Goal: Information Seeking & Learning: Compare options

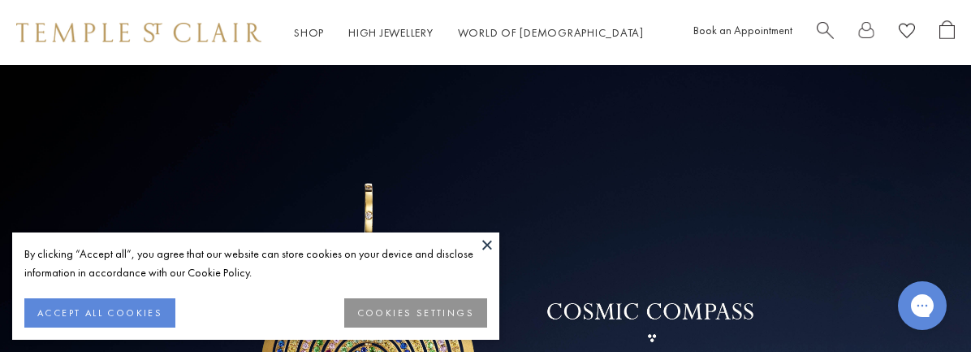
click at [486, 235] on button at bounding box center [487, 244] width 24 height 24
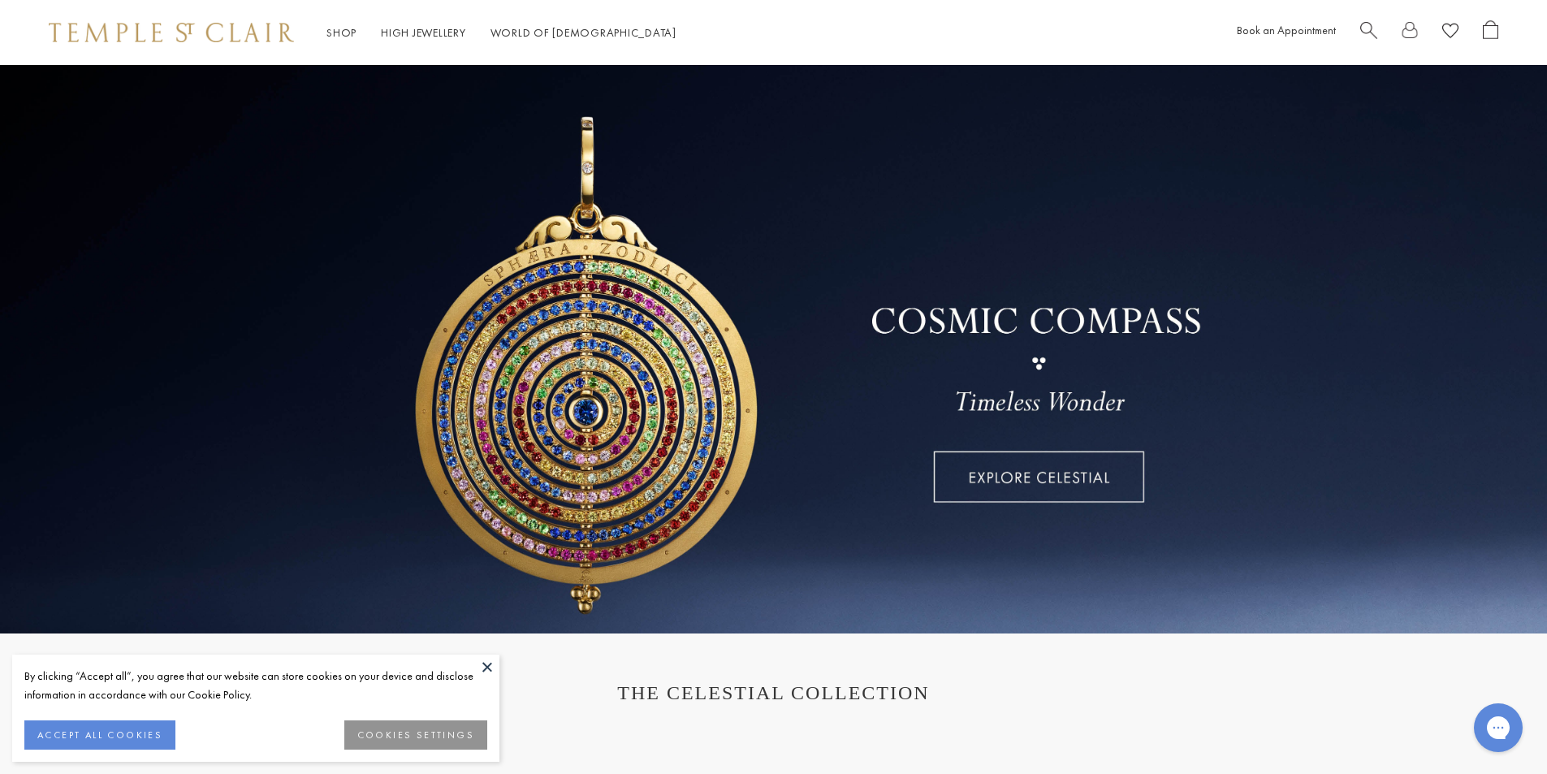
scroll to position [81, 0]
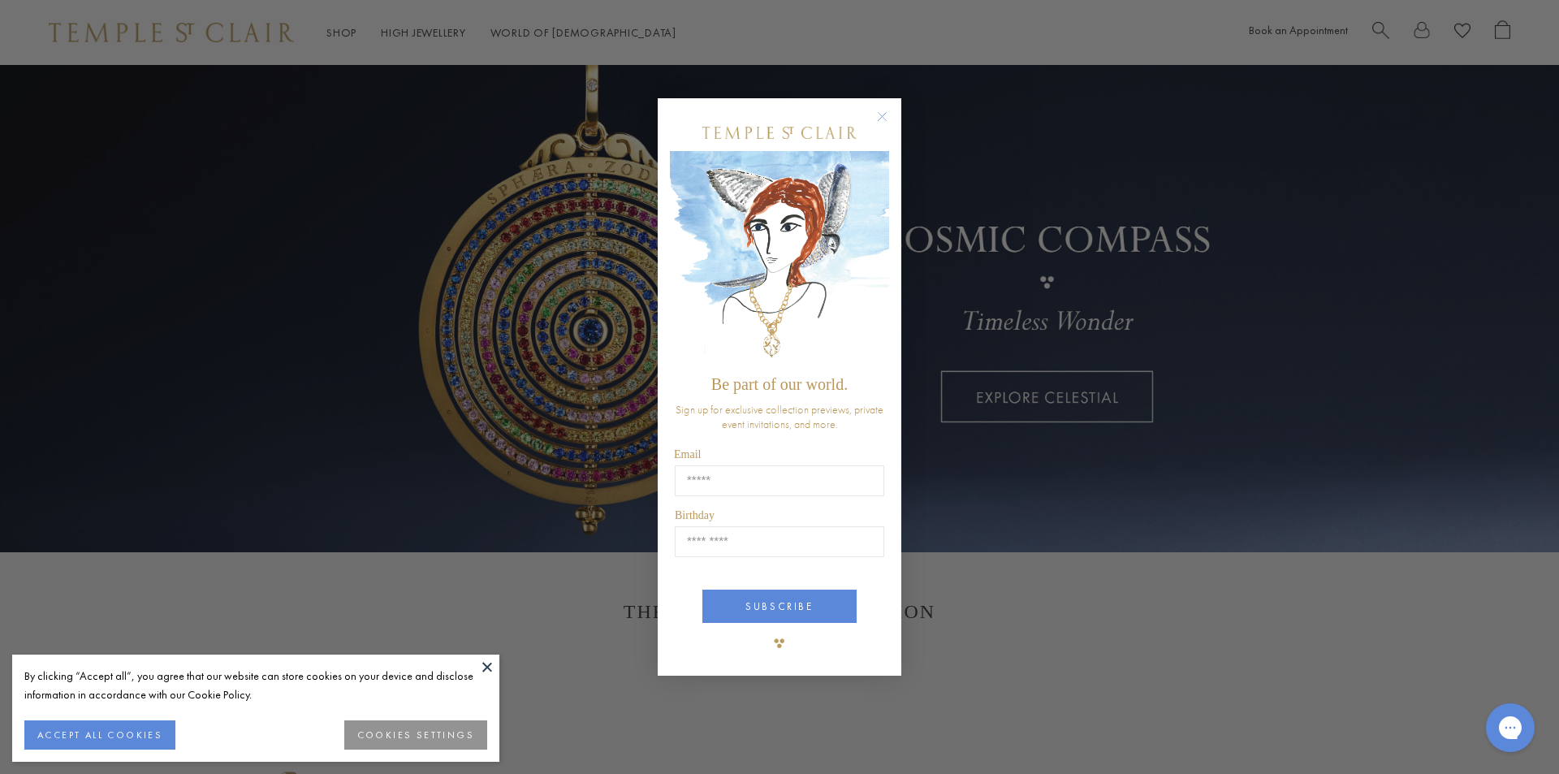
click at [882, 119] on circle "Close dialog" at bounding box center [882, 115] width 19 height 19
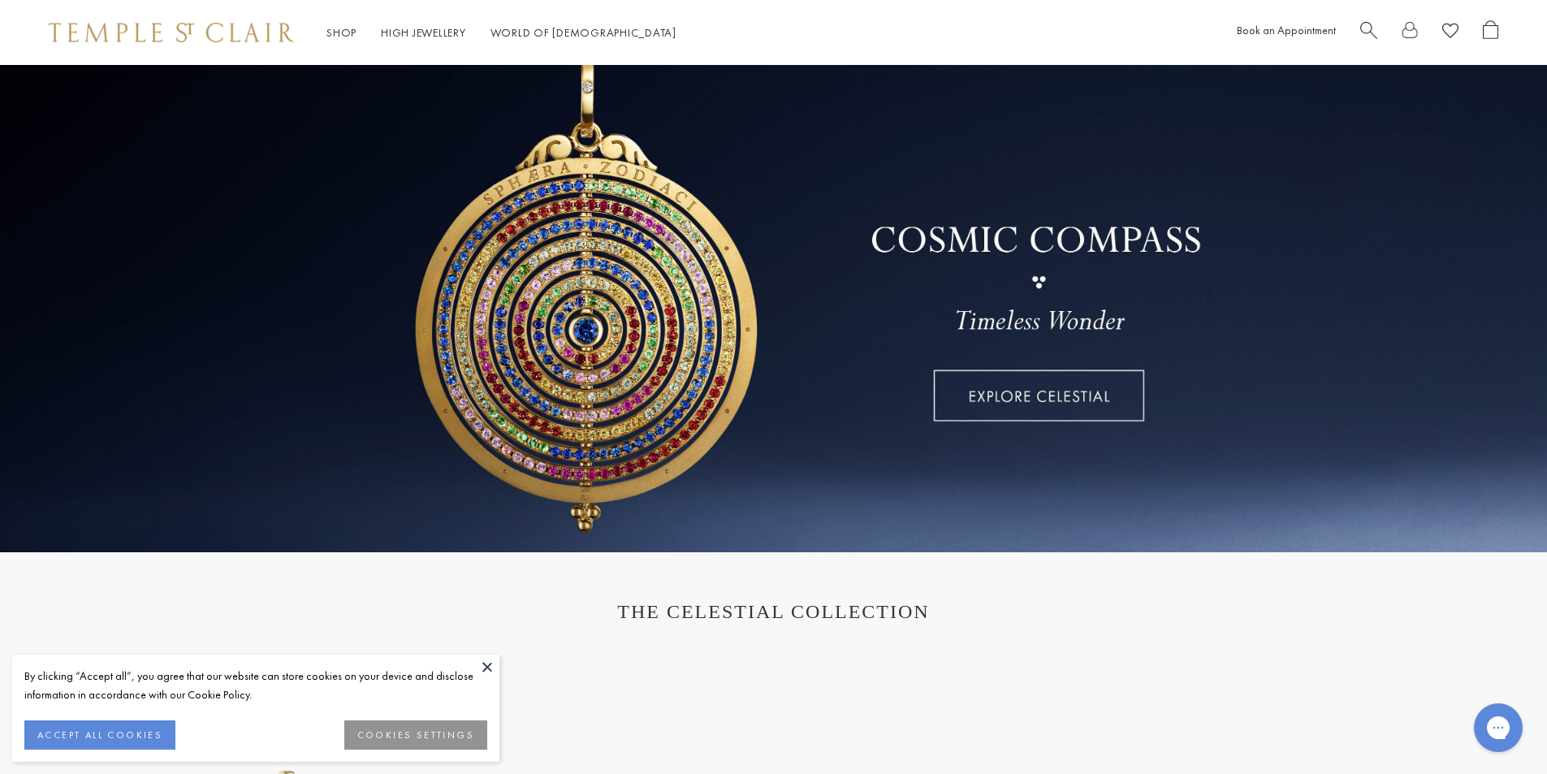
click at [487, 667] on button at bounding box center [487, 666] width 24 height 24
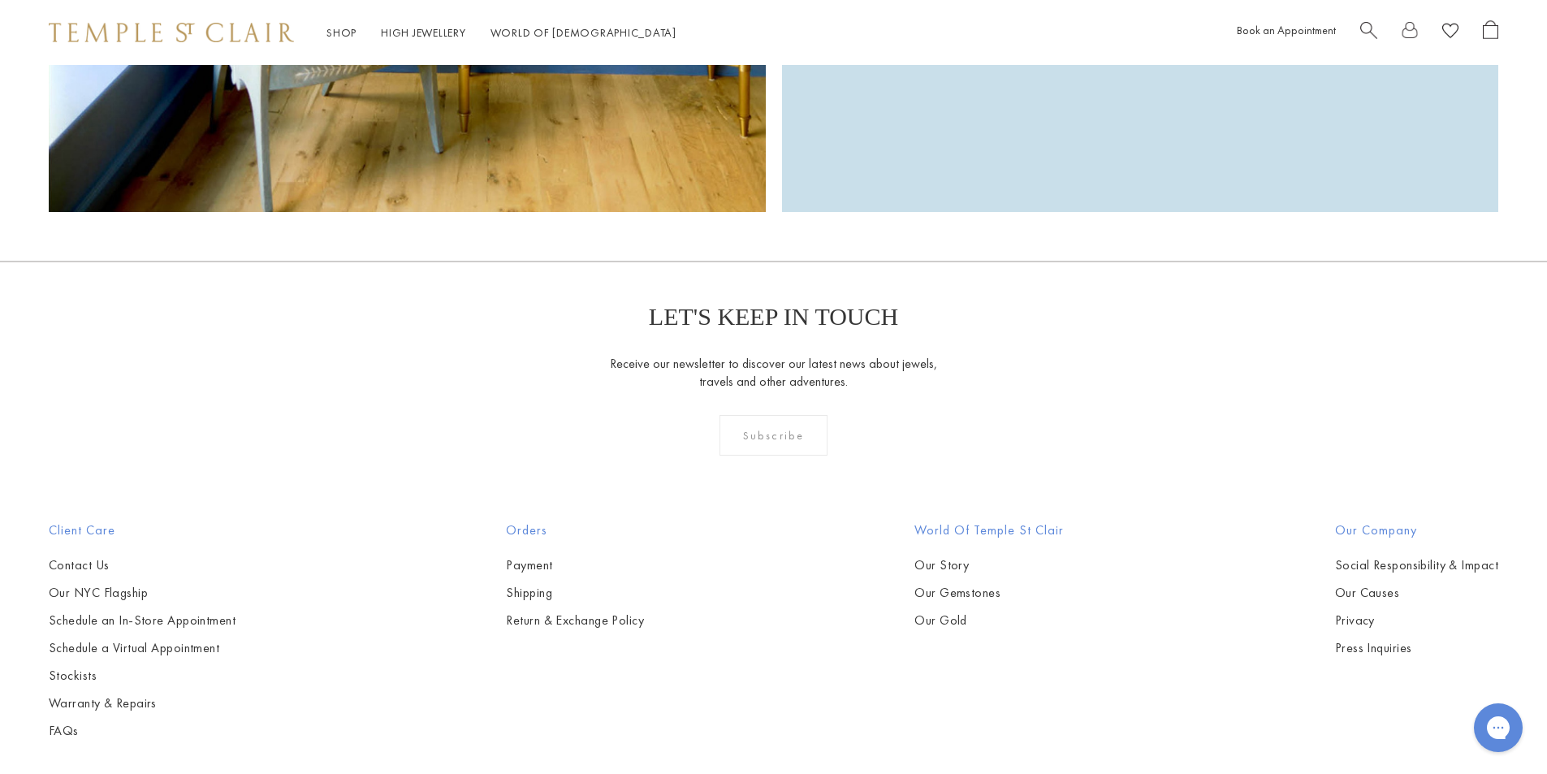
scroll to position [5183, 0]
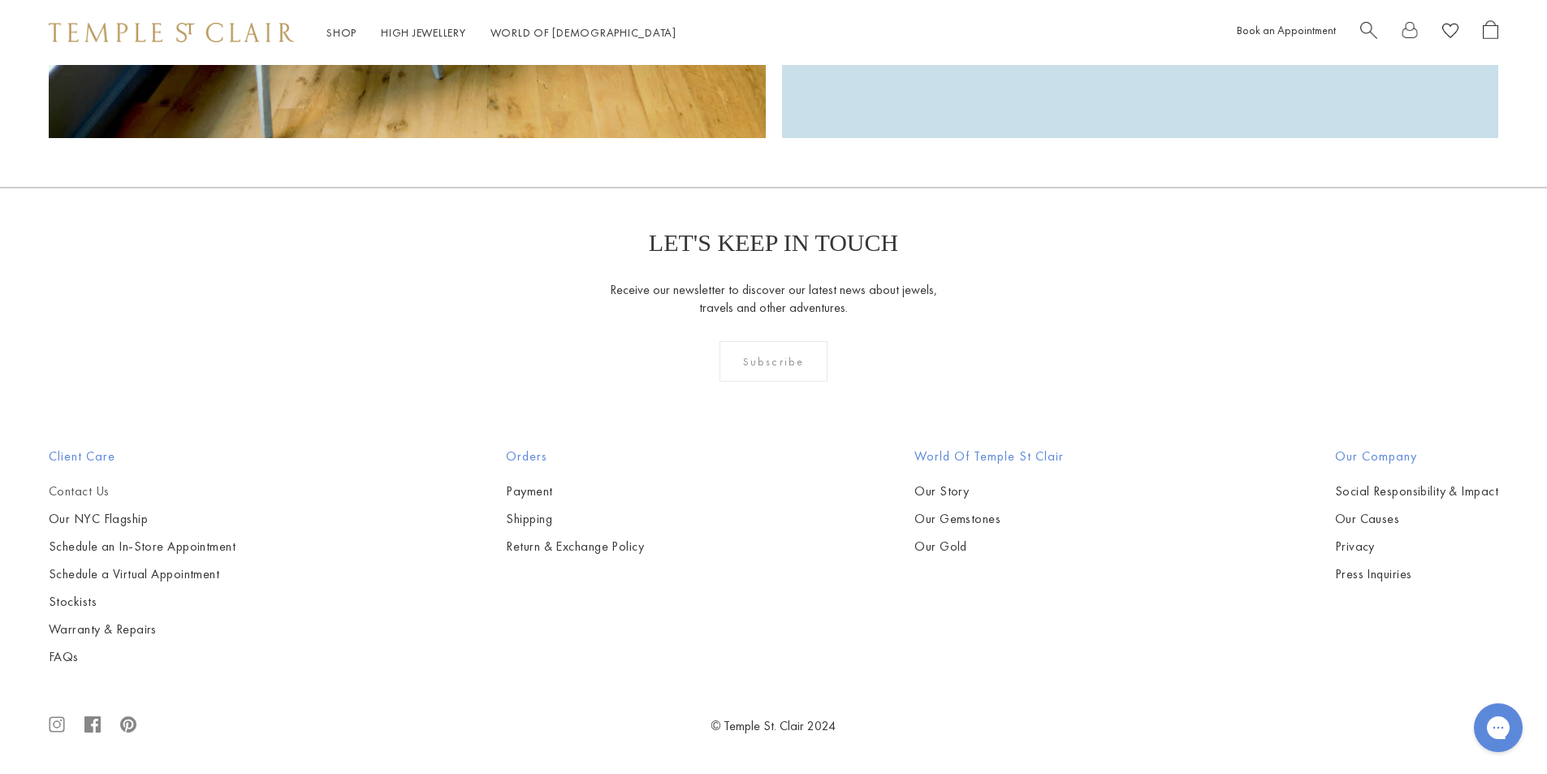
click at [93, 494] on link "Contact Us" at bounding box center [142, 491] width 187 height 18
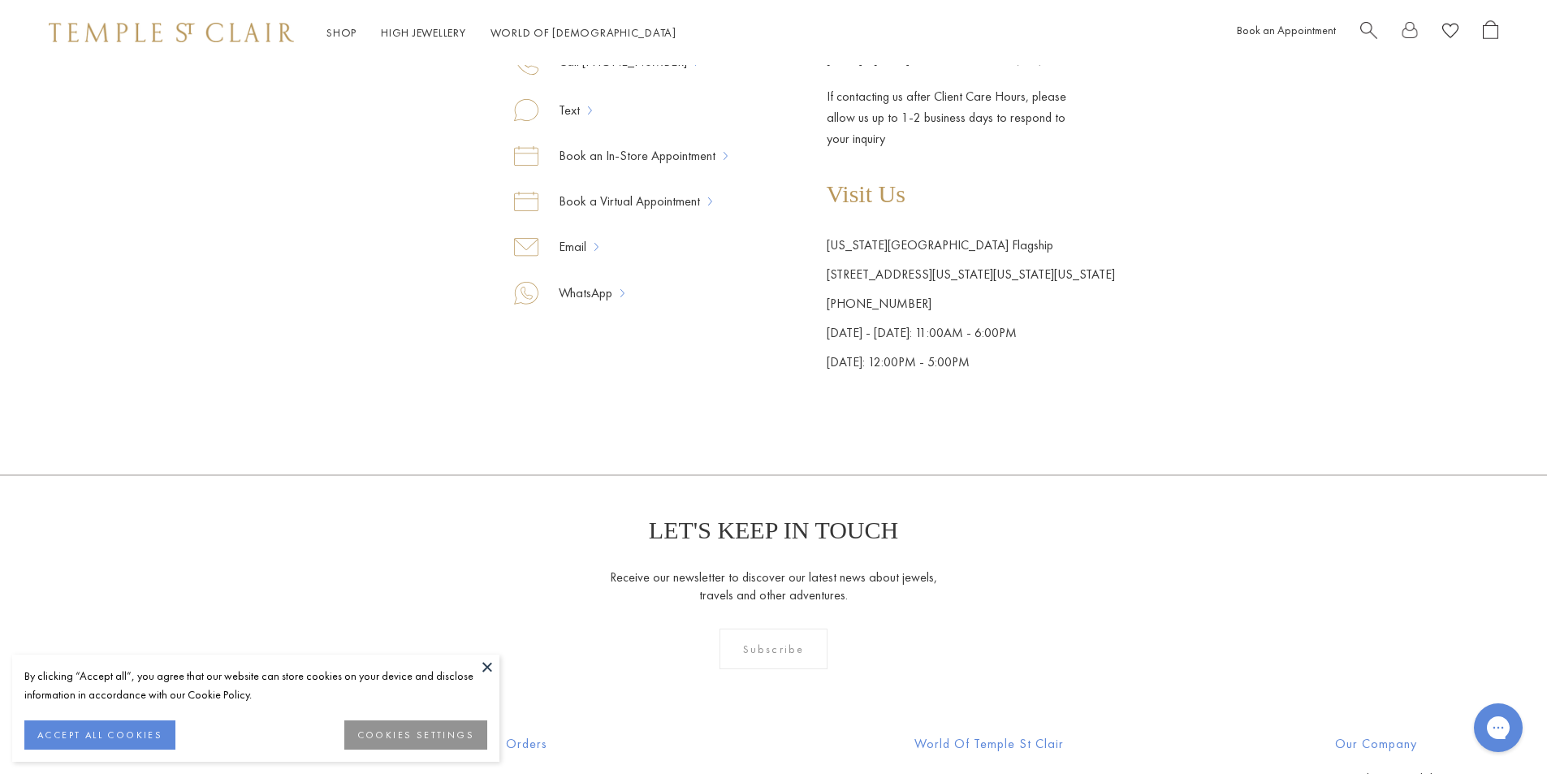
scroll to position [613, 0]
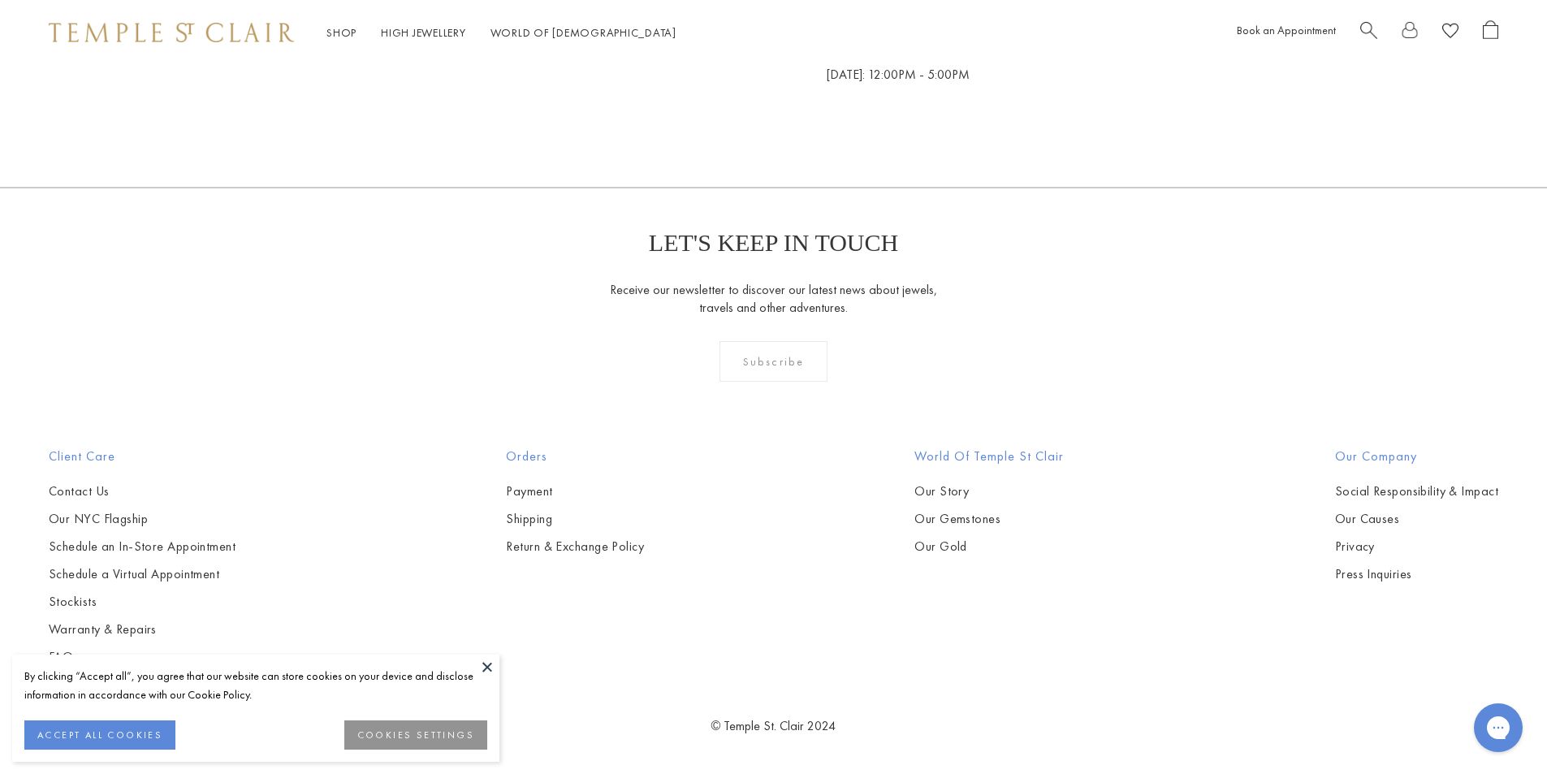
click at [486, 663] on button at bounding box center [487, 666] width 24 height 24
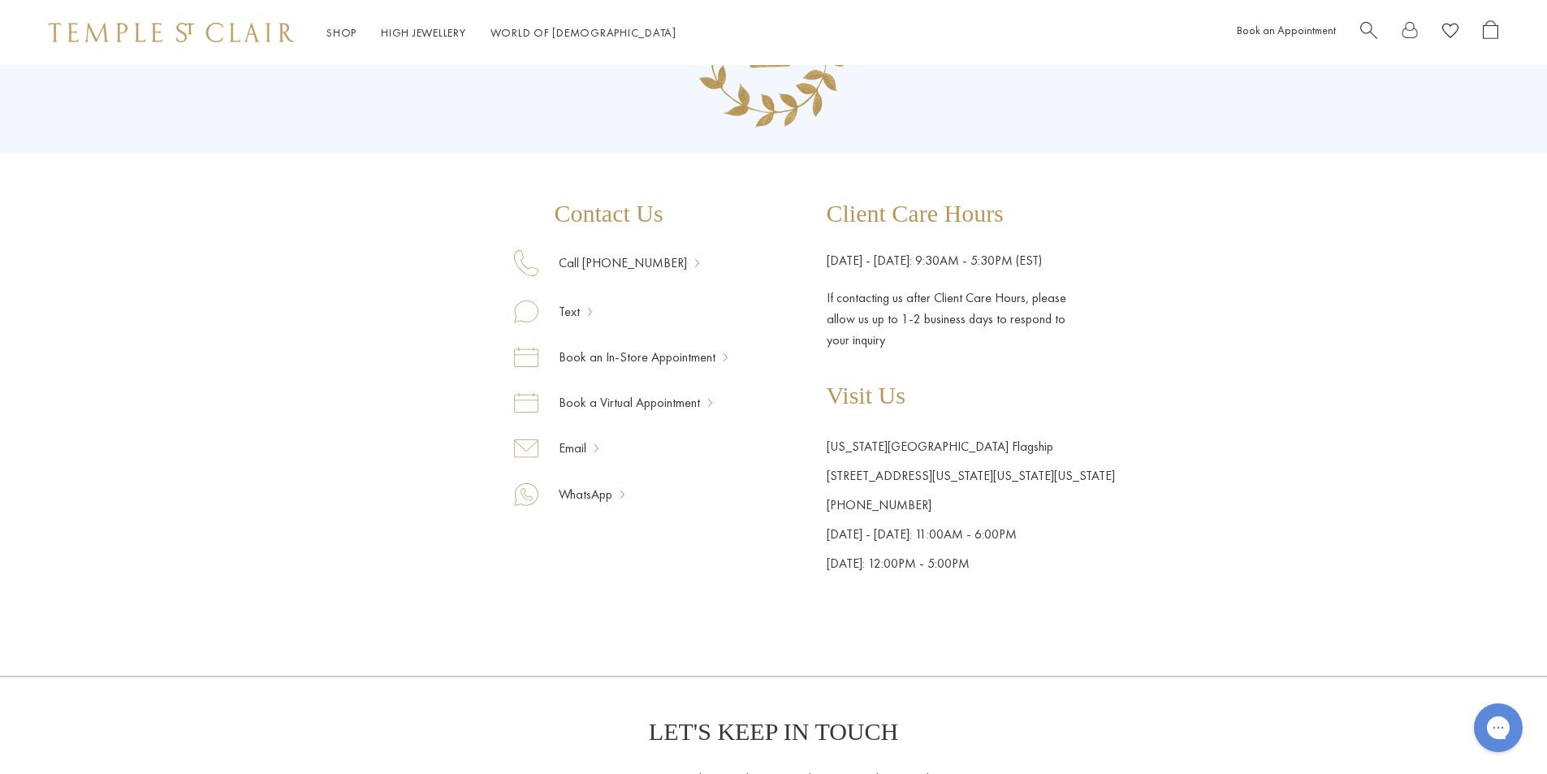
scroll to position [0, 0]
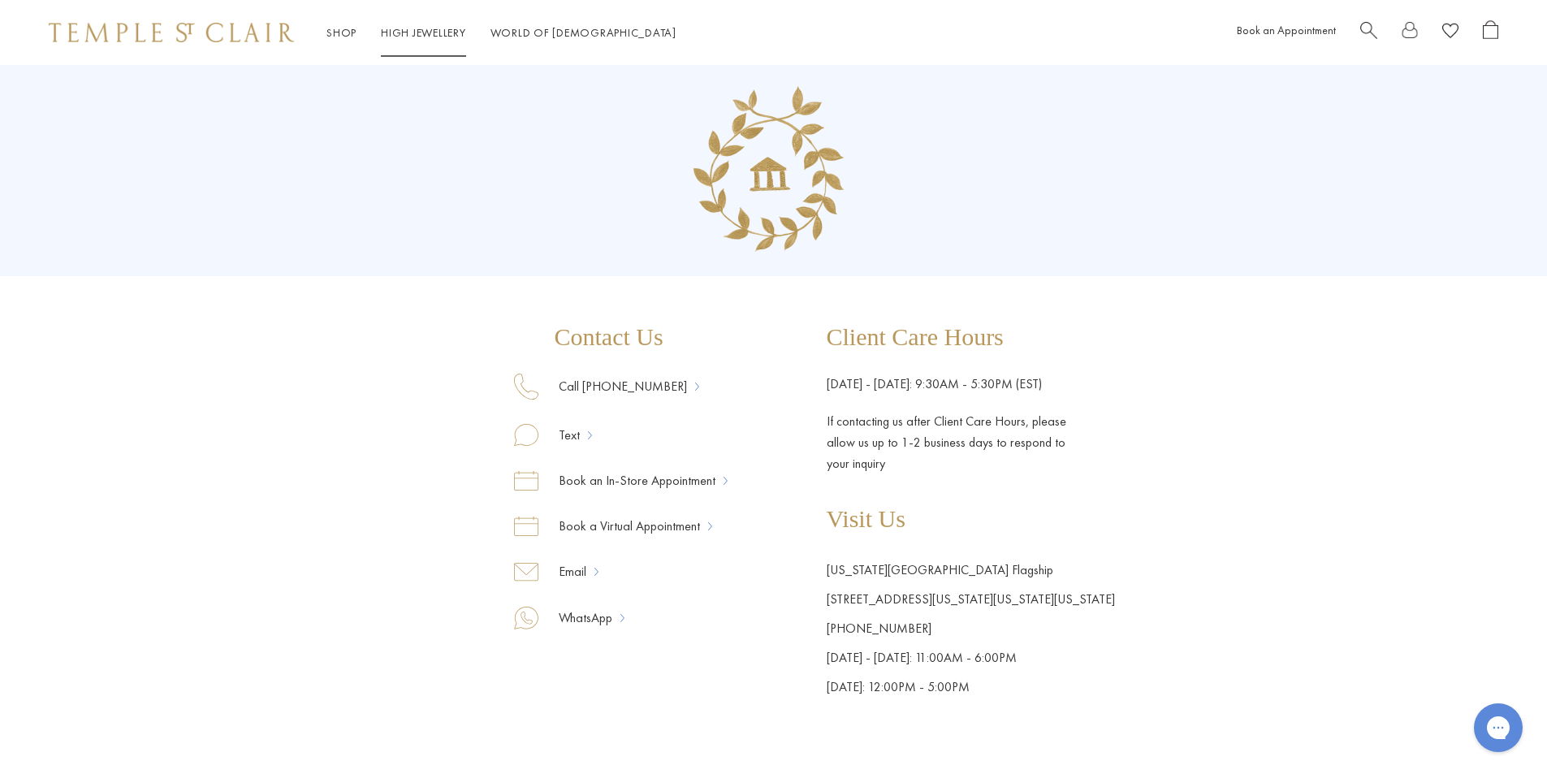
click at [431, 34] on link "High Jewellery High Jewellery" at bounding box center [423, 32] width 85 height 15
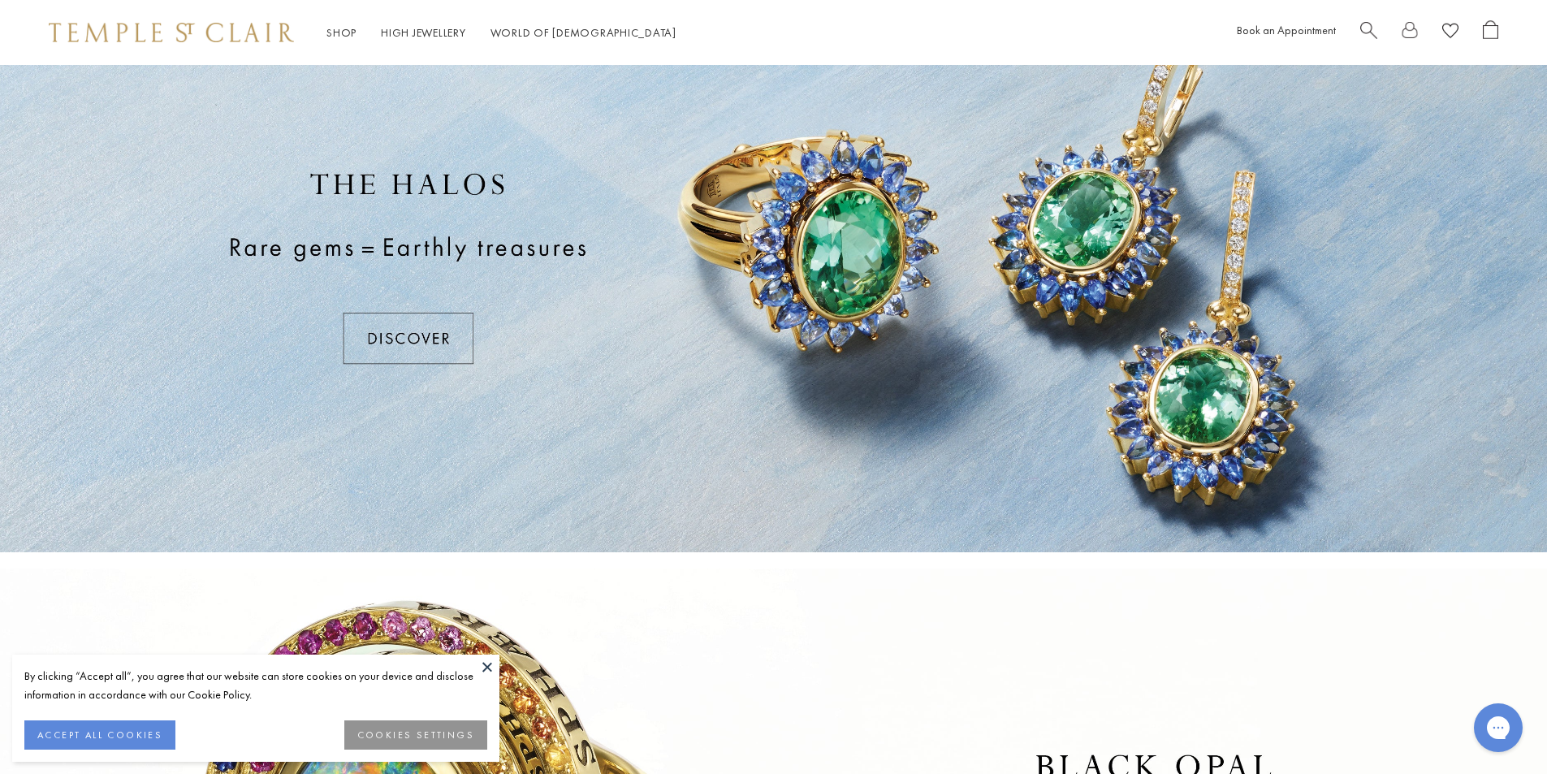
scroll to position [487, 0]
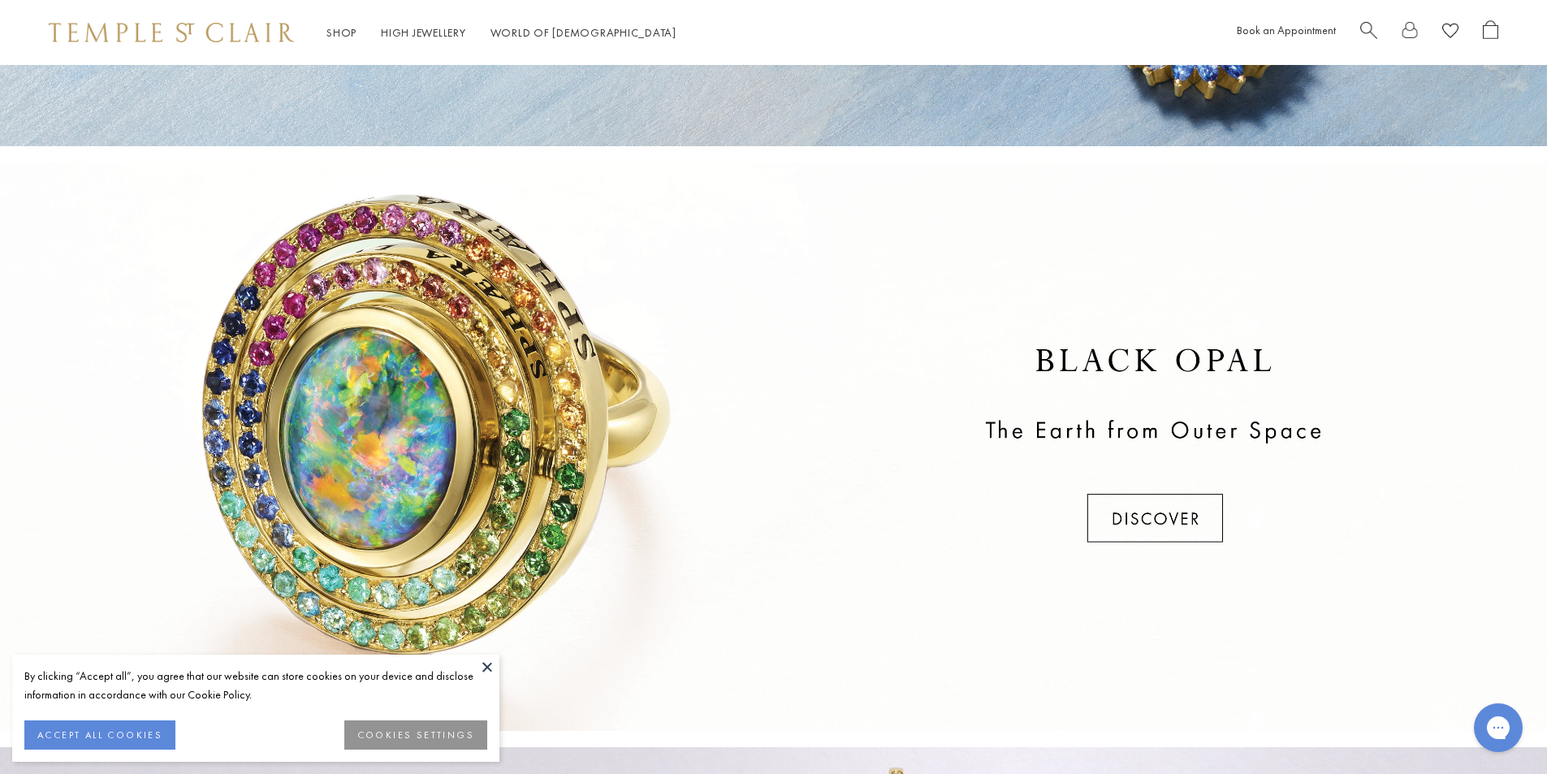
click at [492, 657] on button at bounding box center [487, 666] width 24 height 24
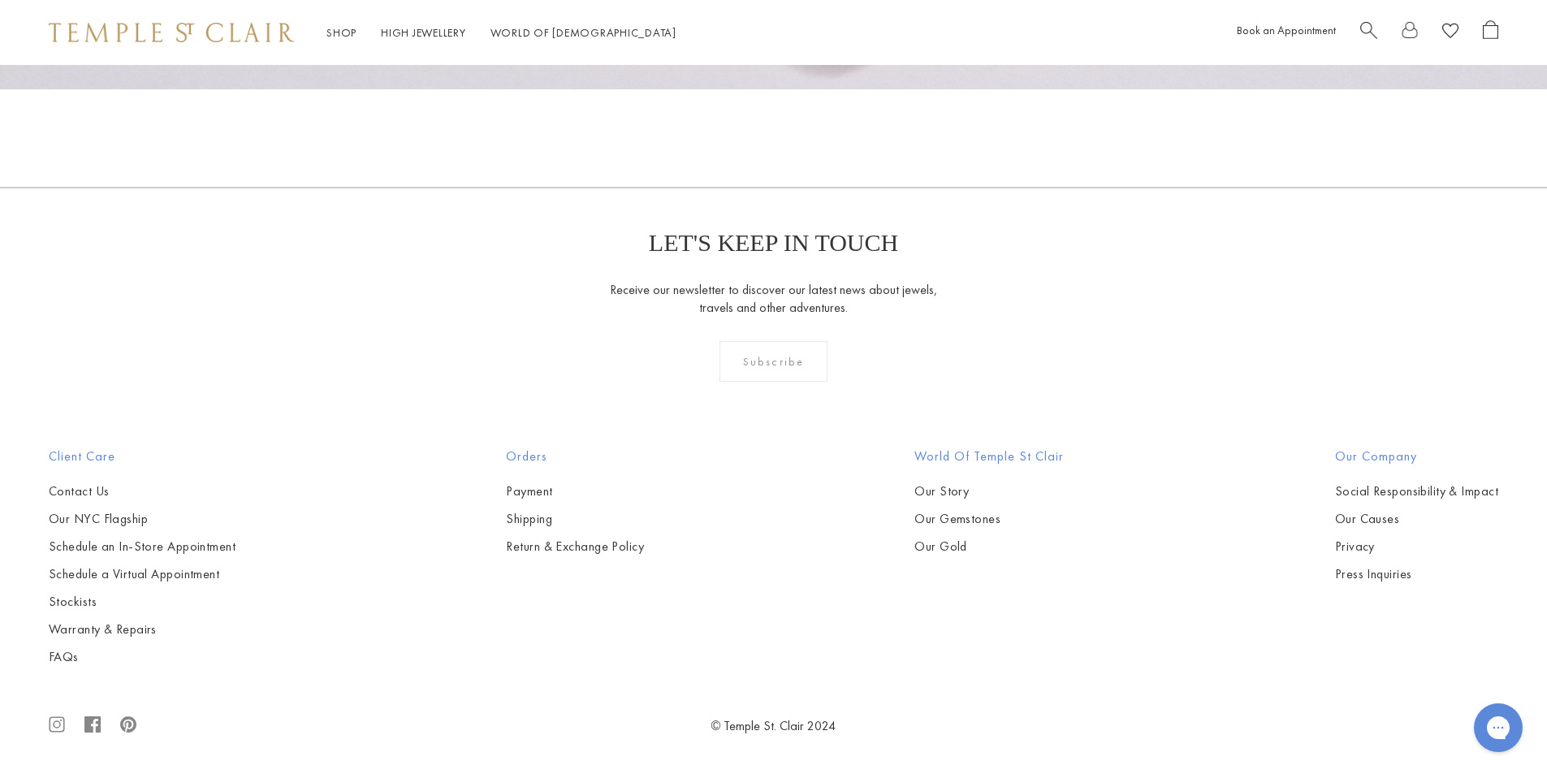
scroll to position [1714, 0]
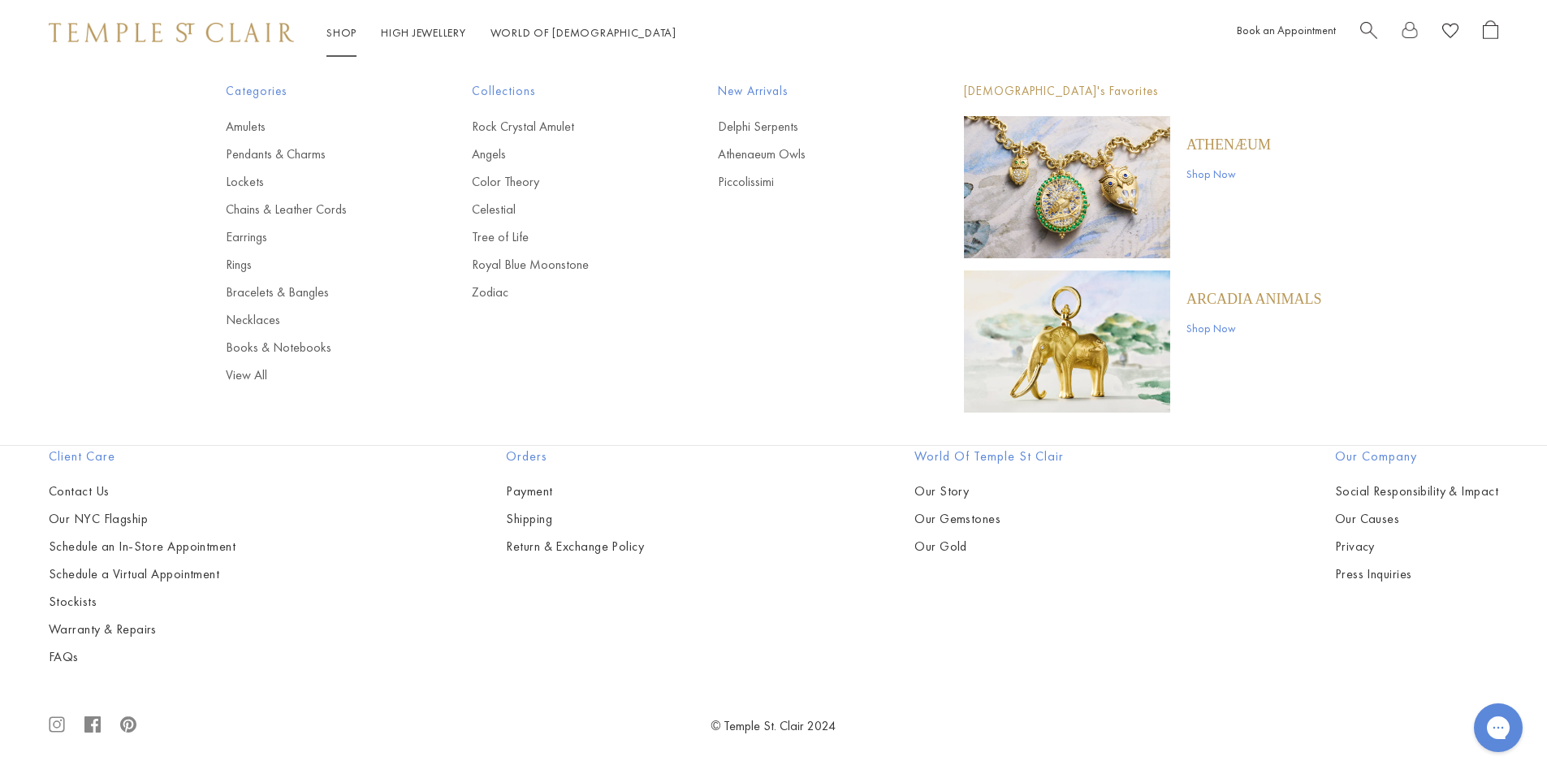
click at [331, 31] on link "Shop Shop" at bounding box center [341, 32] width 30 height 15
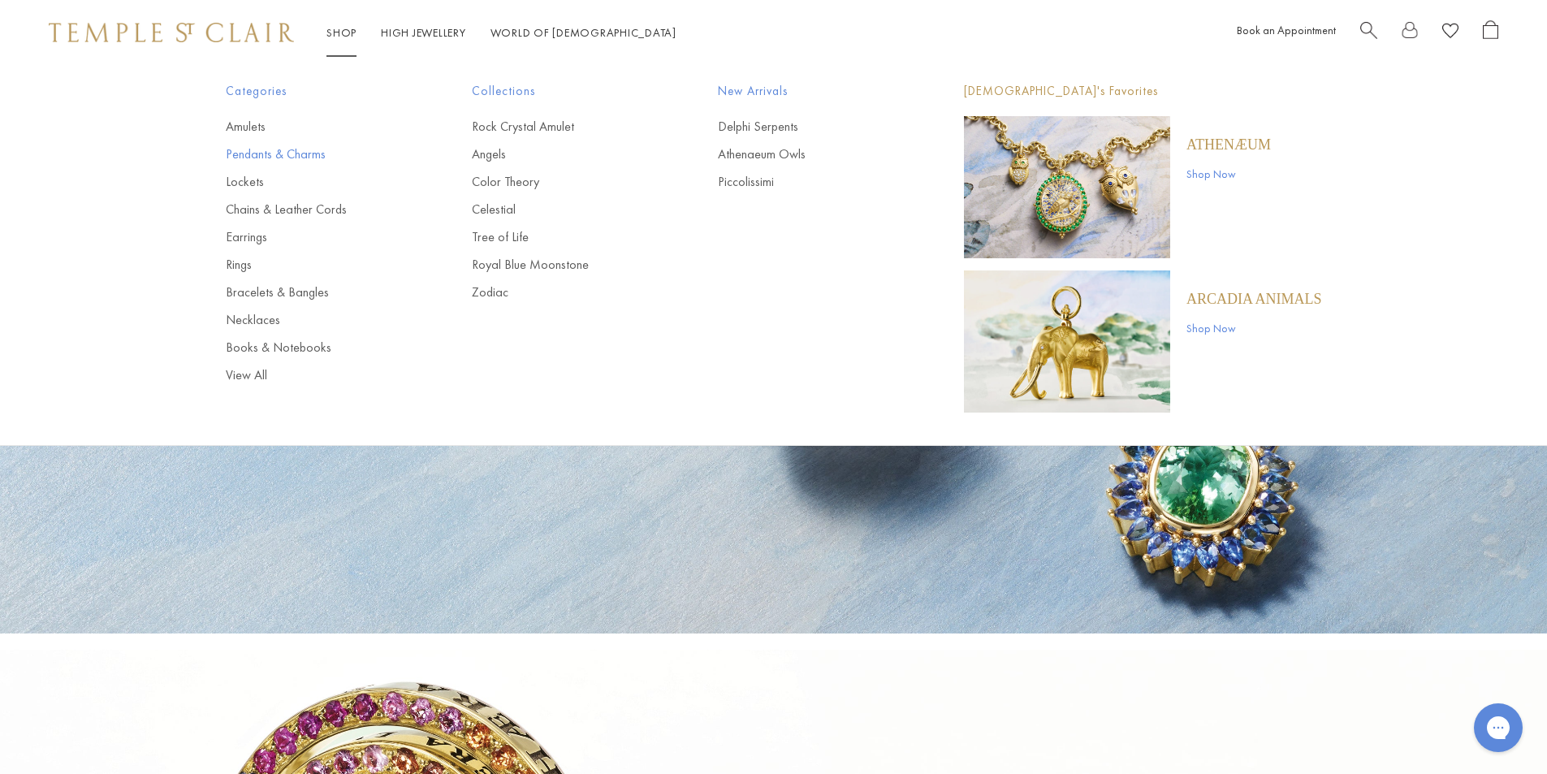
click at [248, 157] on link "Pendants & Charms" at bounding box center [316, 154] width 181 height 18
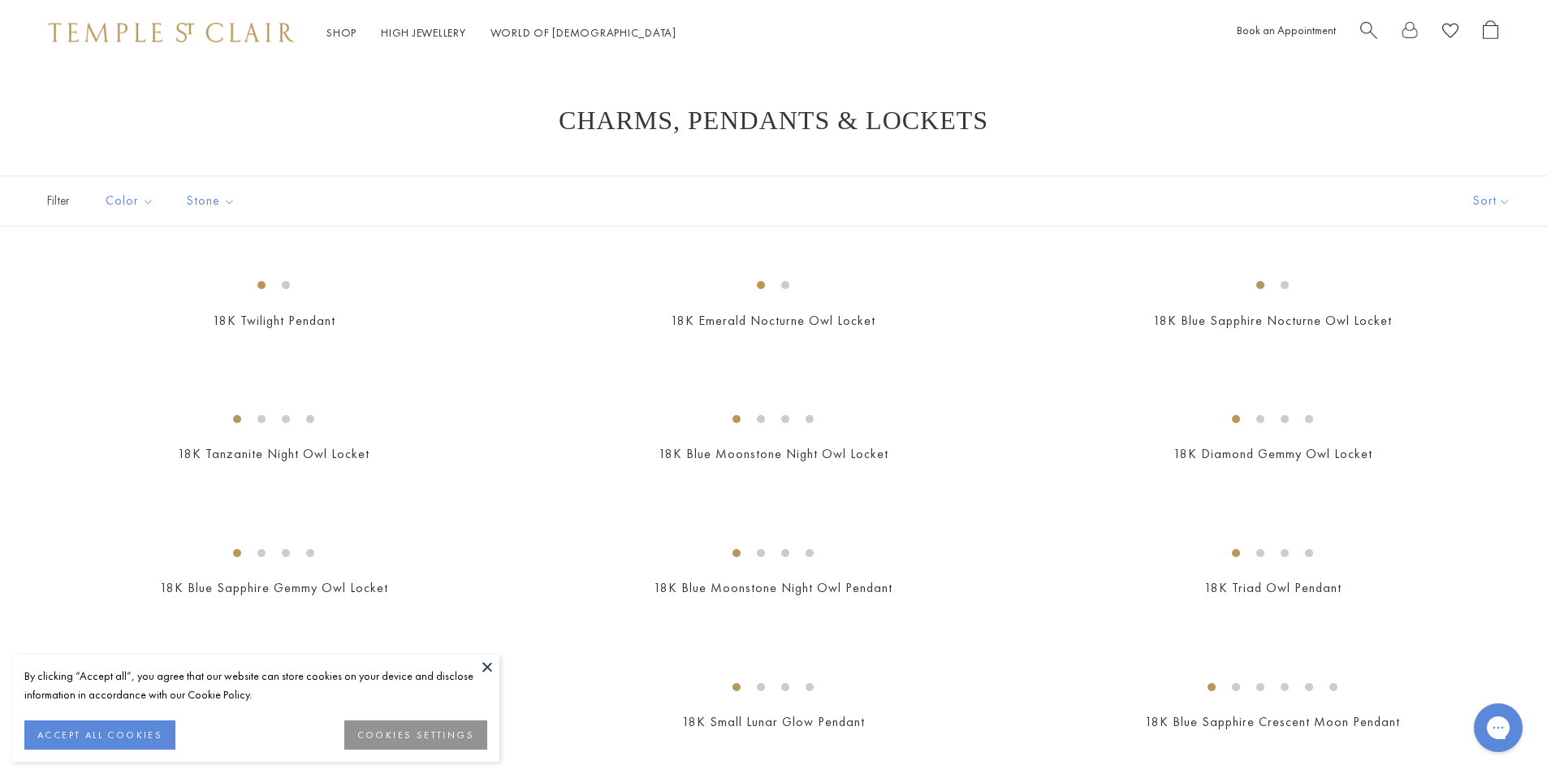
click at [485, 667] on button at bounding box center [487, 666] width 24 height 24
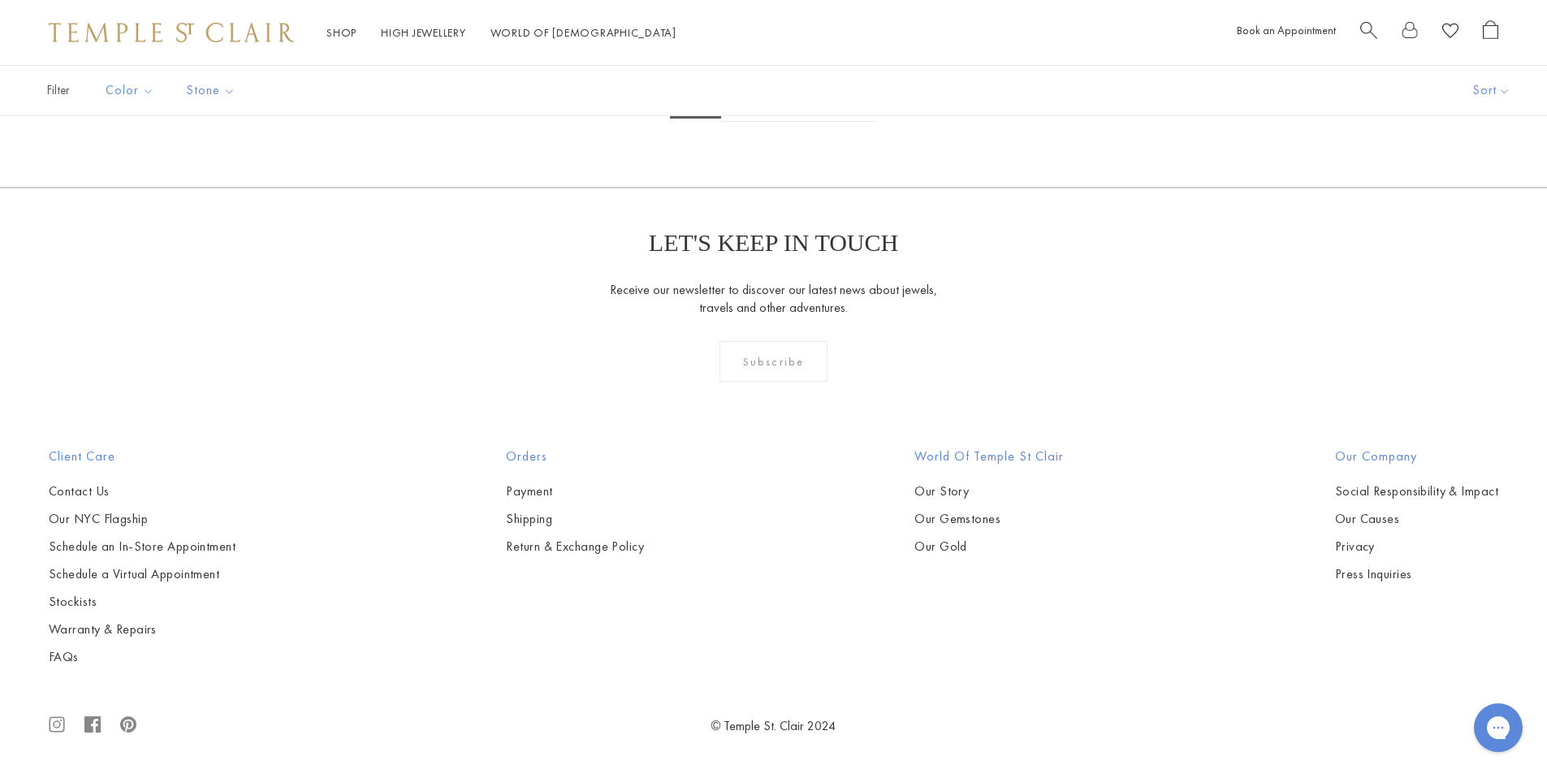
scroll to position [12340, 0]
click at [745, 122] on link "2" at bounding box center [747, 99] width 53 height 45
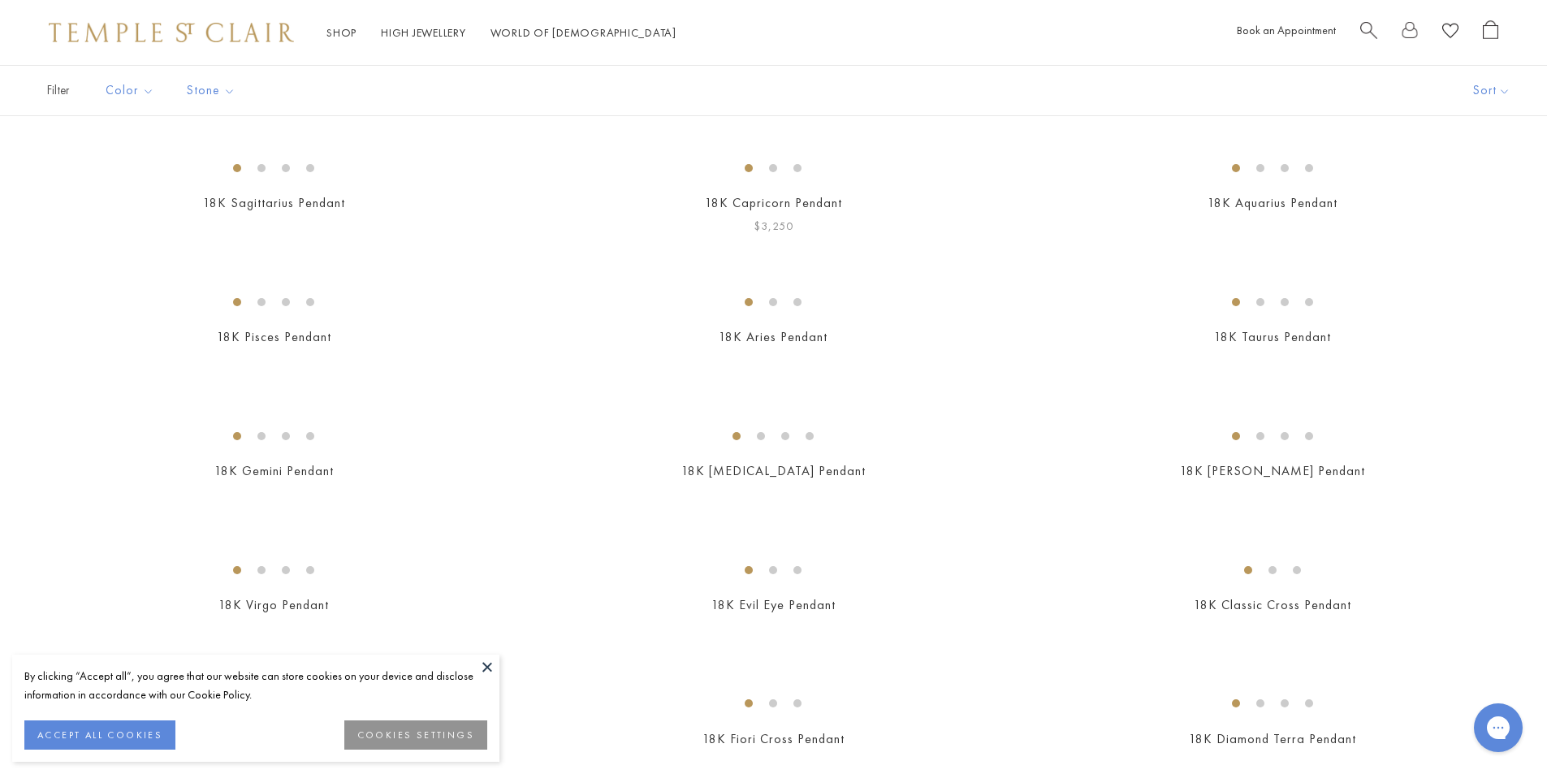
scroll to position [568, 0]
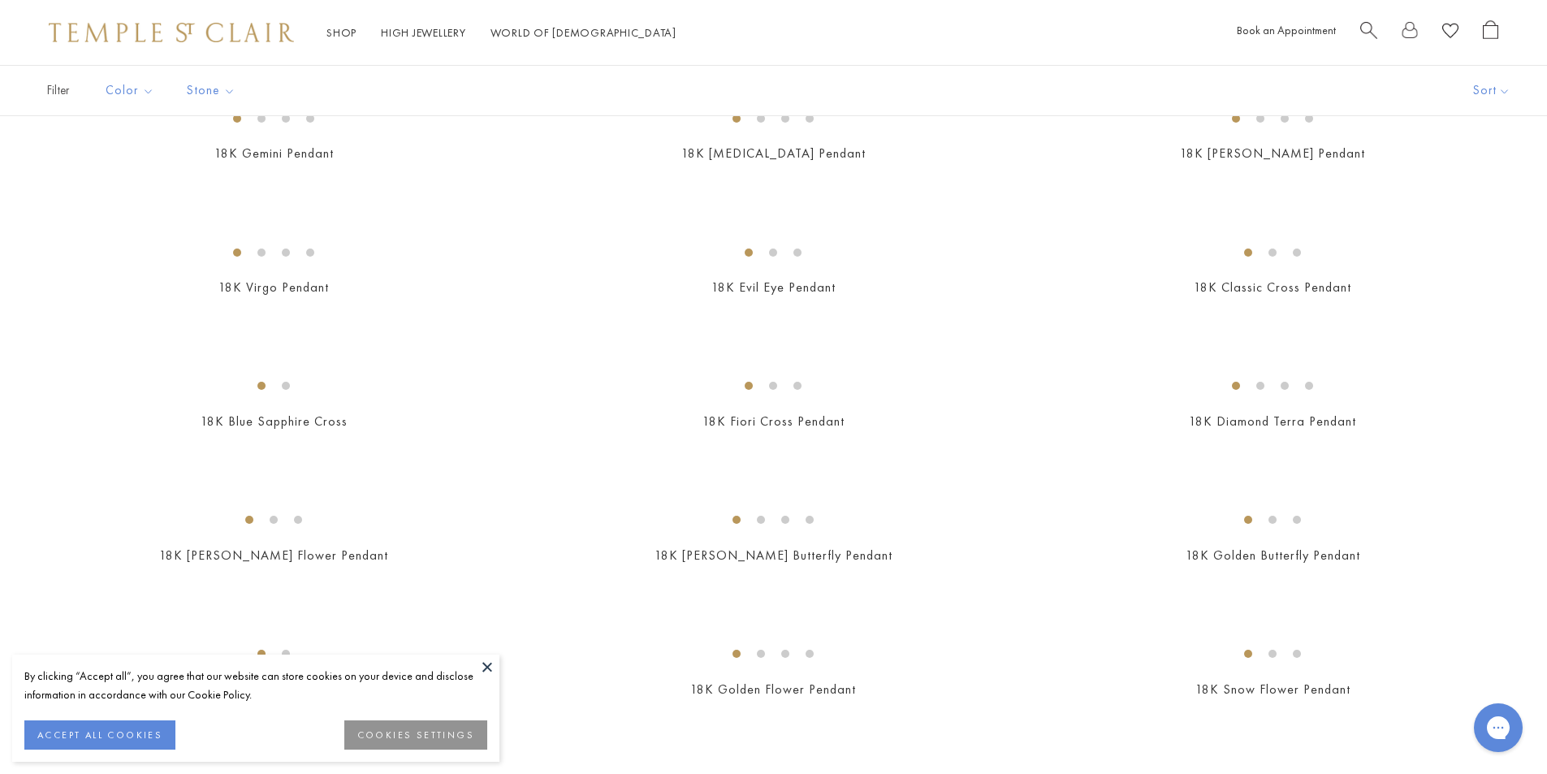
click at [479, 670] on button at bounding box center [487, 666] width 24 height 24
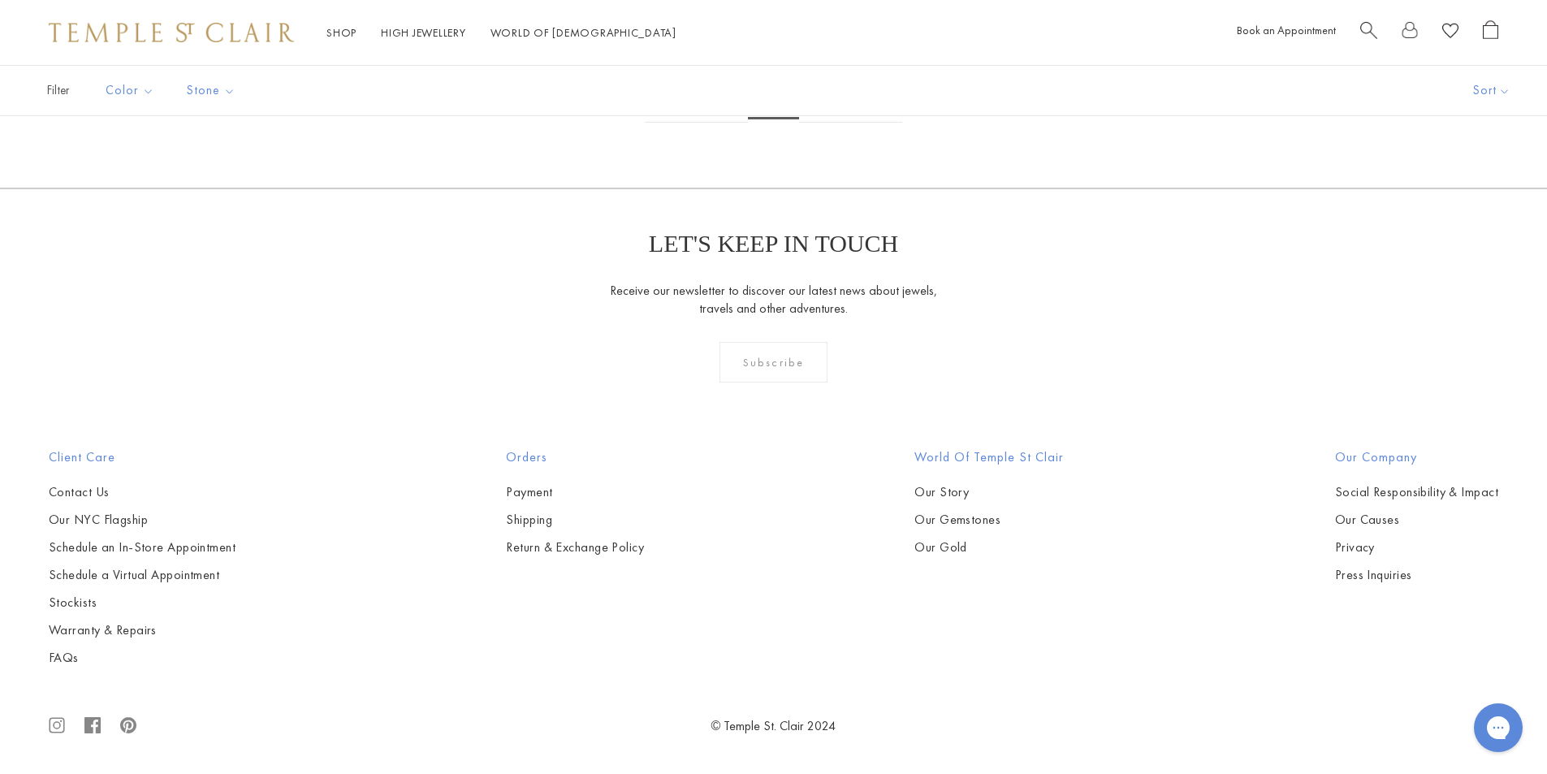
scroll to position [5521, 0]
click at [0, 0] on img at bounding box center [0, 0] width 0 height 0
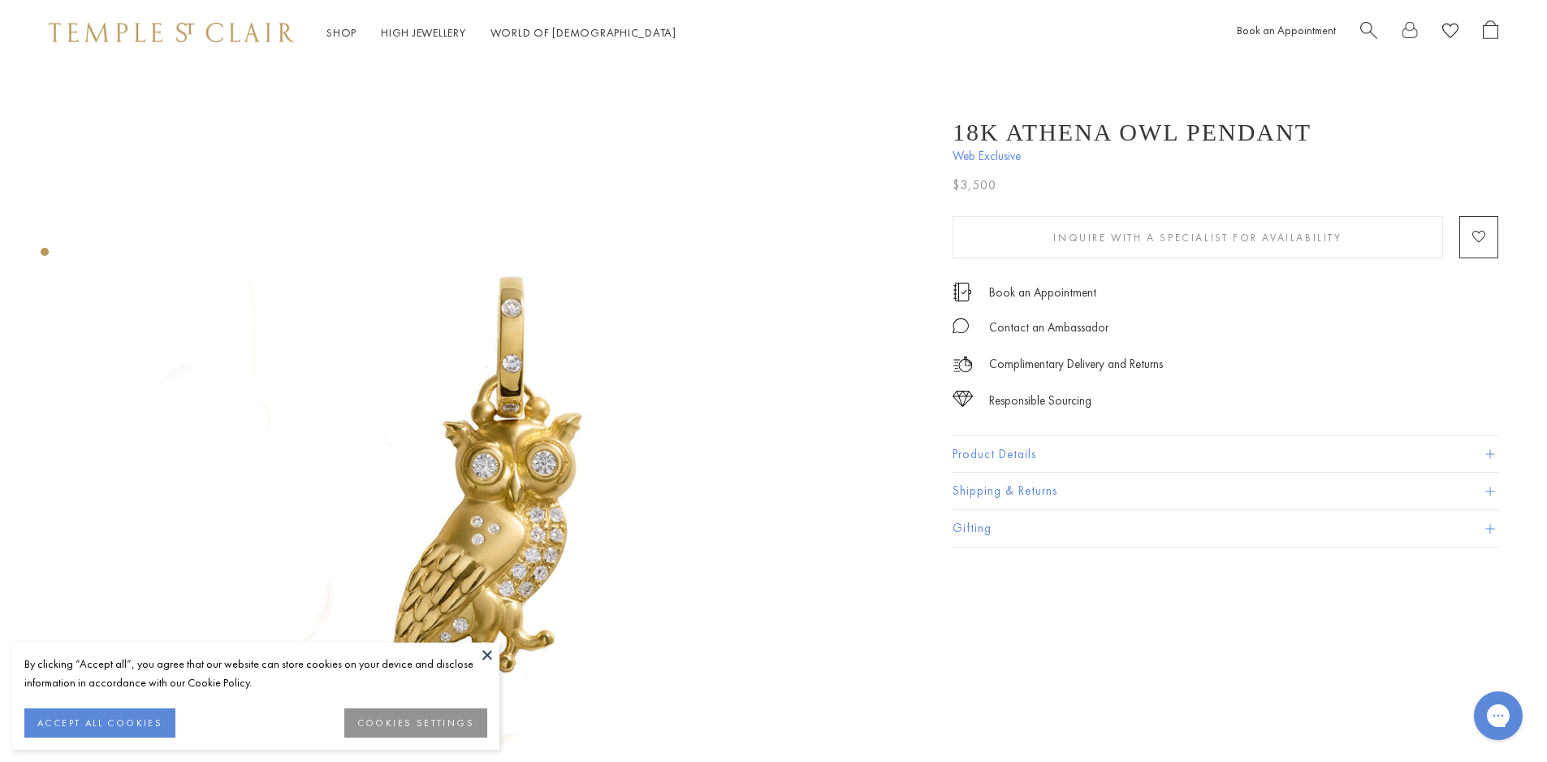
click at [1034, 458] on button "Product Details" at bounding box center [1225, 454] width 546 height 37
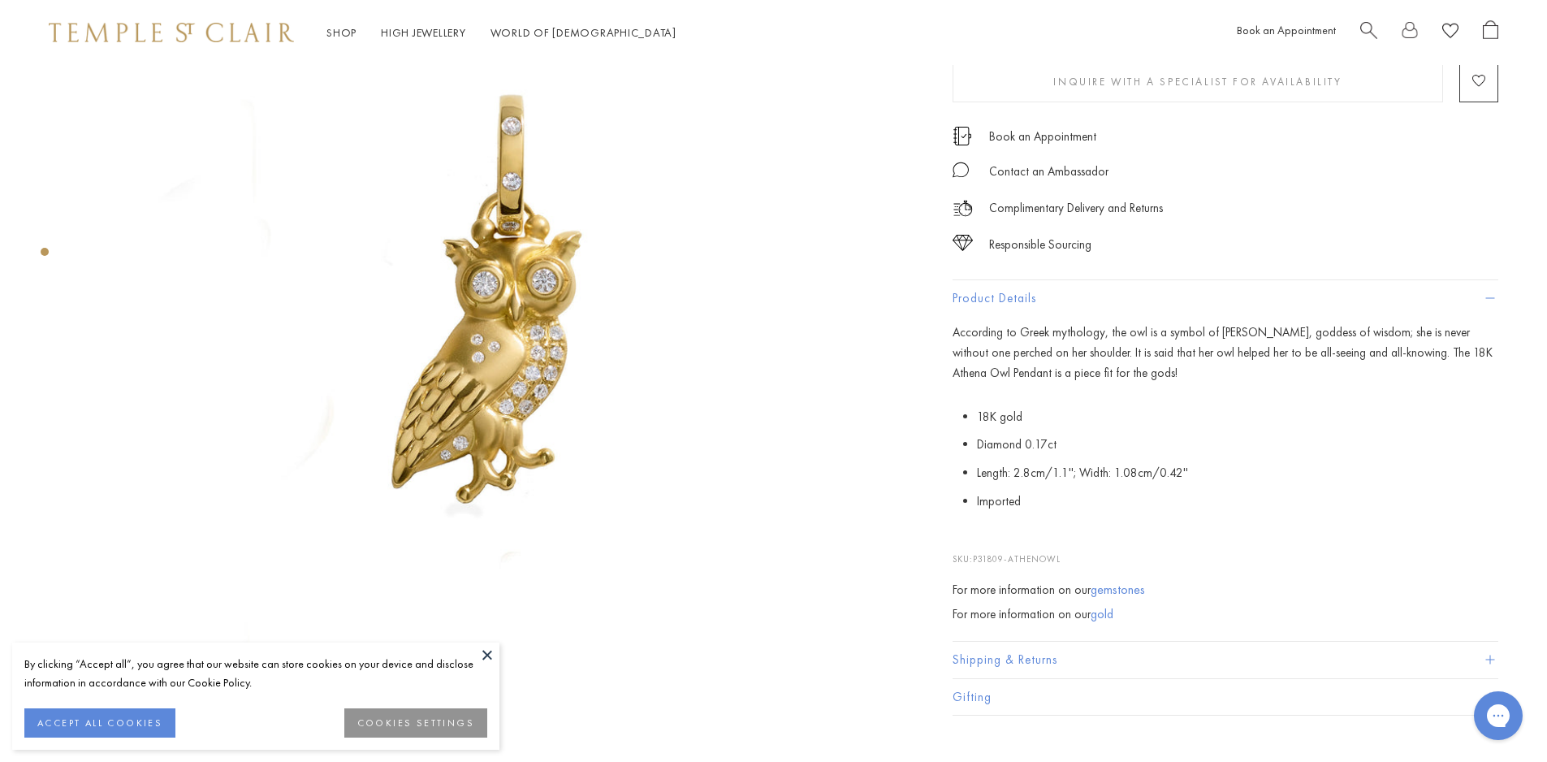
scroll to position [325, 0]
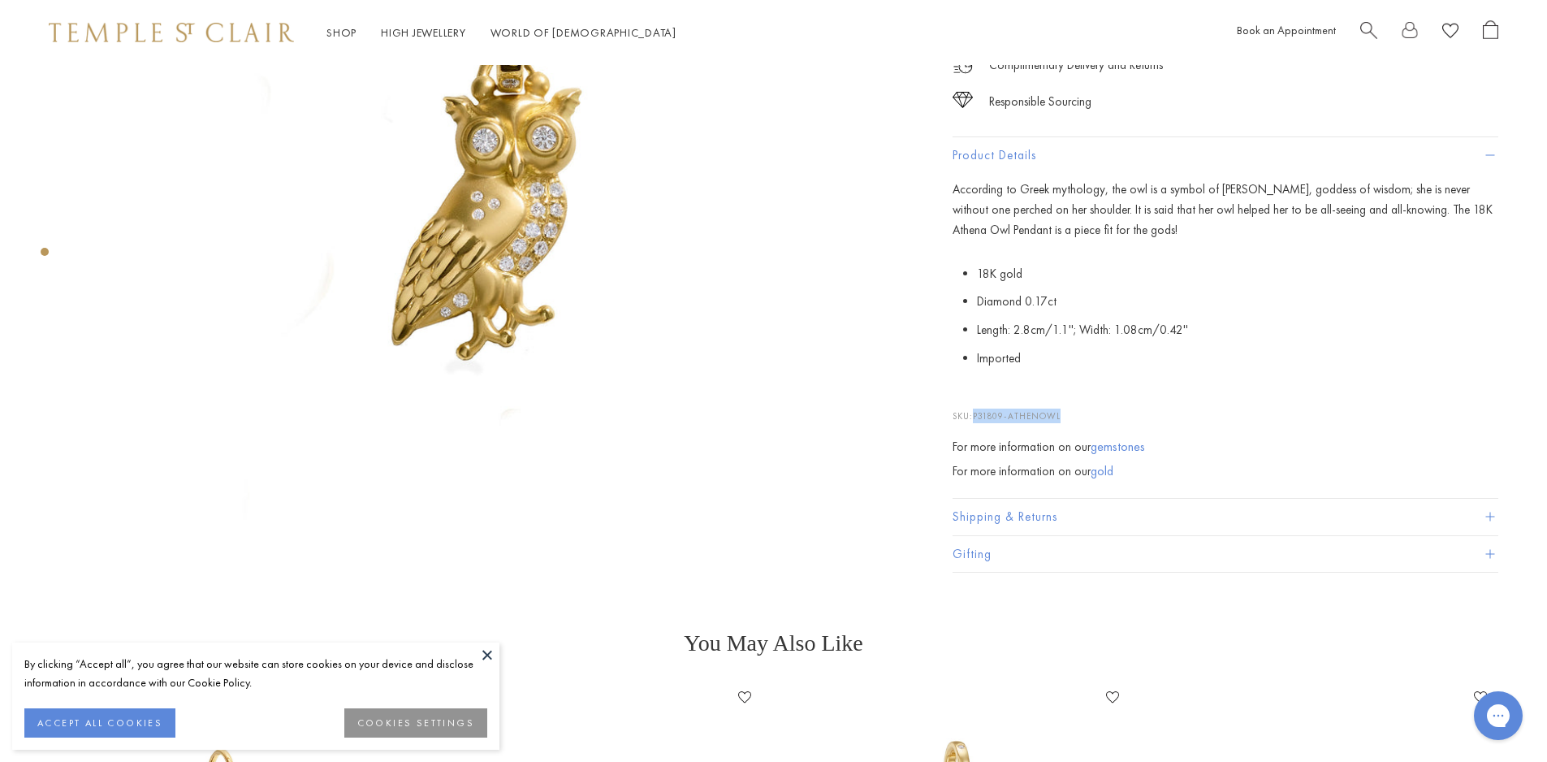
drag, startPoint x: 1068, startPoint y: 411, endPoint x: 976, endPoint y: 410, distance: 92.6
click at [976, 410] on p "SKU: P31809-ATHENOWL" at bounding box center [1225, 406] width 546 height 31
copy span "P31809-ATHENOWL"
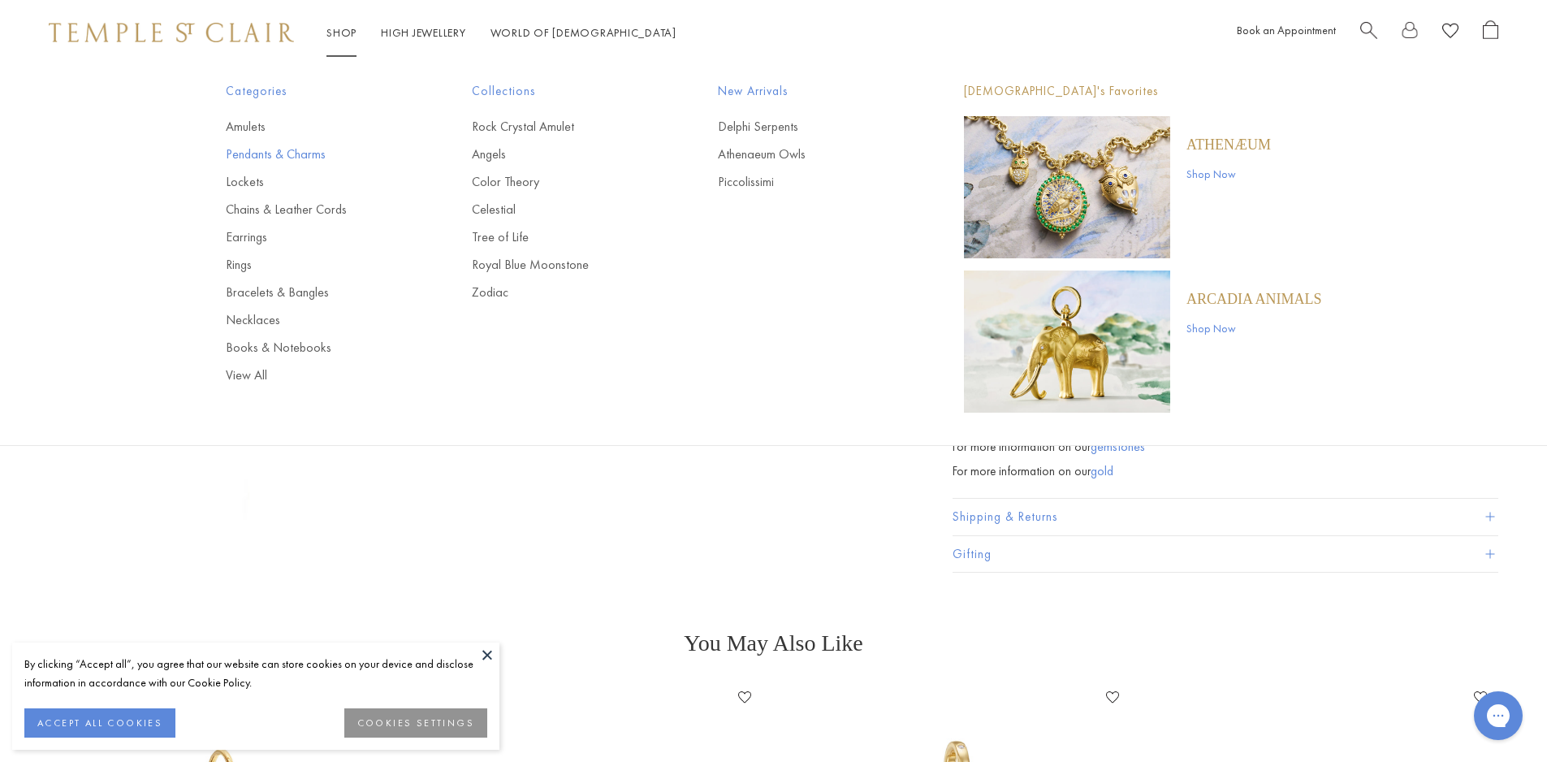
click at [246, 156] on link "Pendants & Charms" at bounding box center [316, 154] width 181 height 18
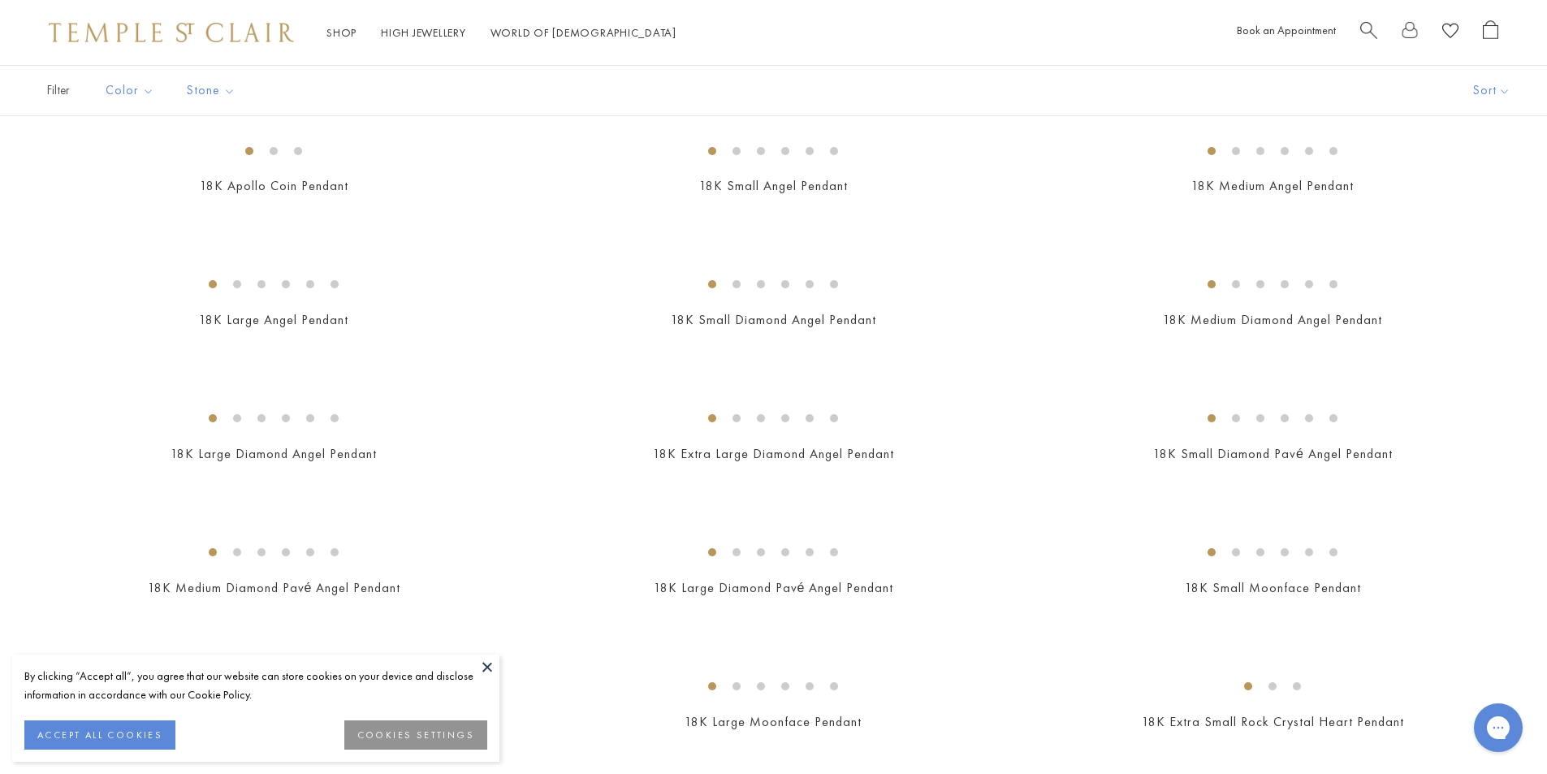
scroll to position [731, 0]
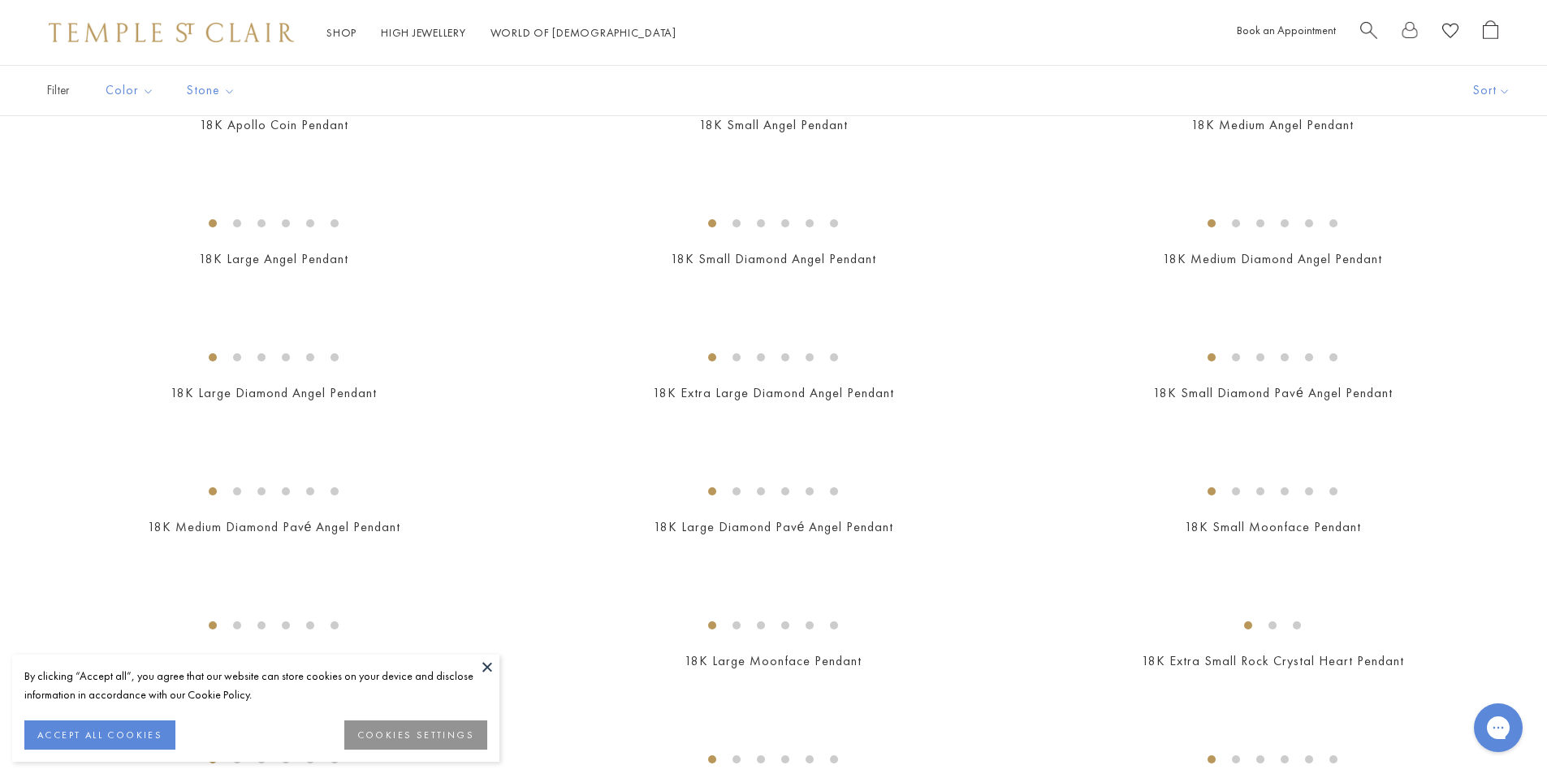
click at [0, 0] on img at bounding box center [0, 0] width 0 height 0
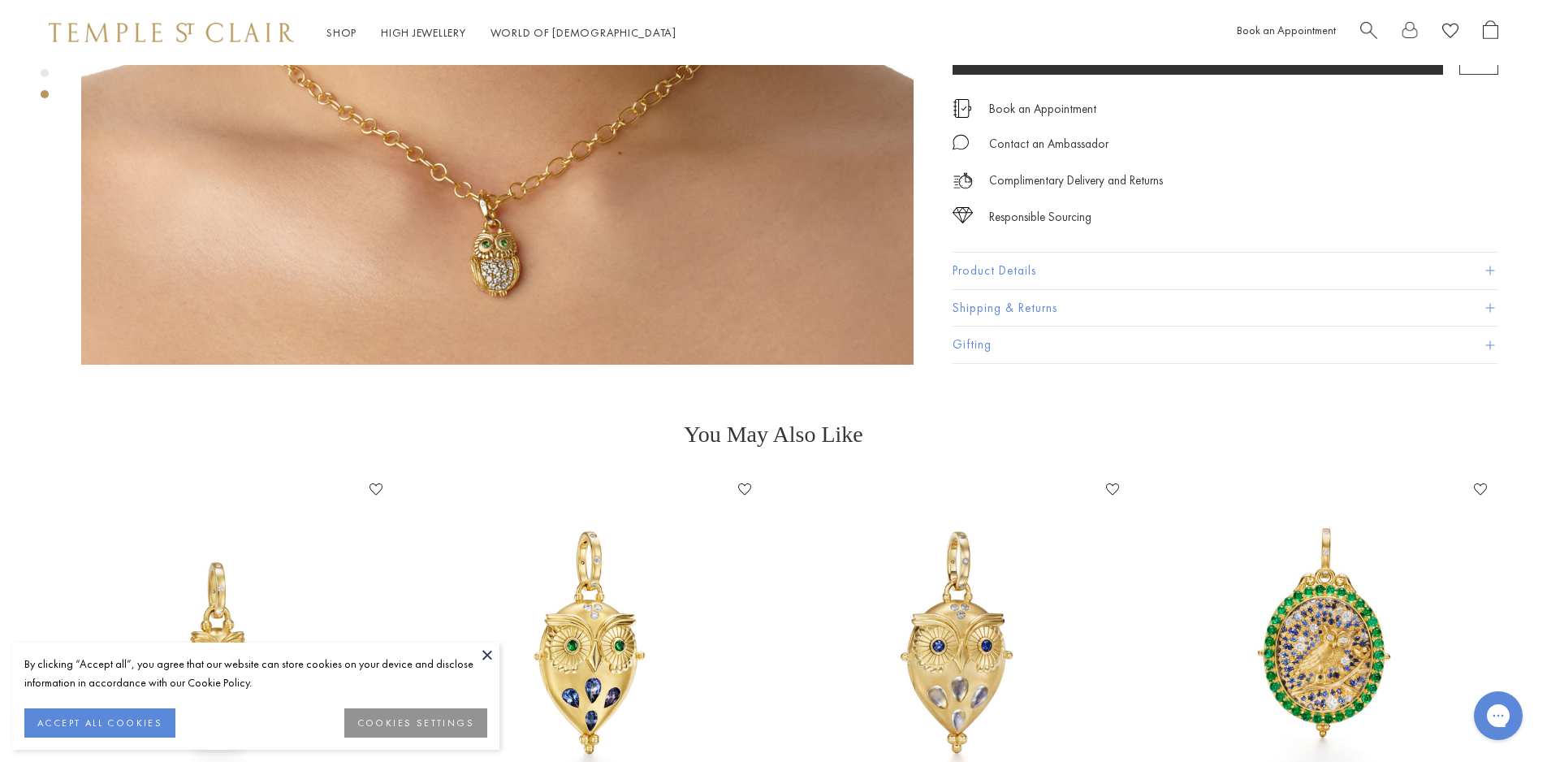
scroll to position [2436, 0]
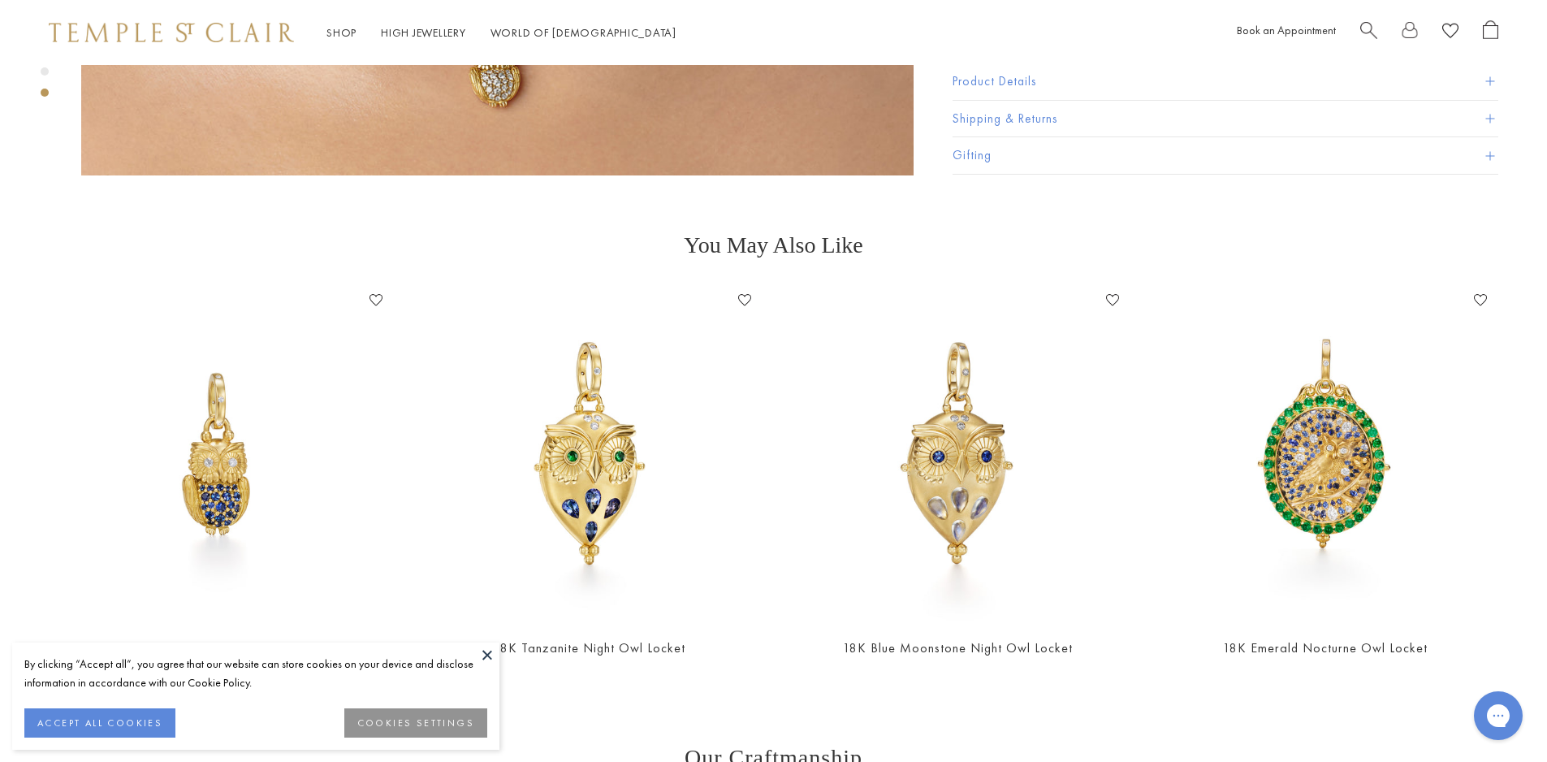
click at [306, 442] on img at bounding box center [221, 454] width 335 height 335
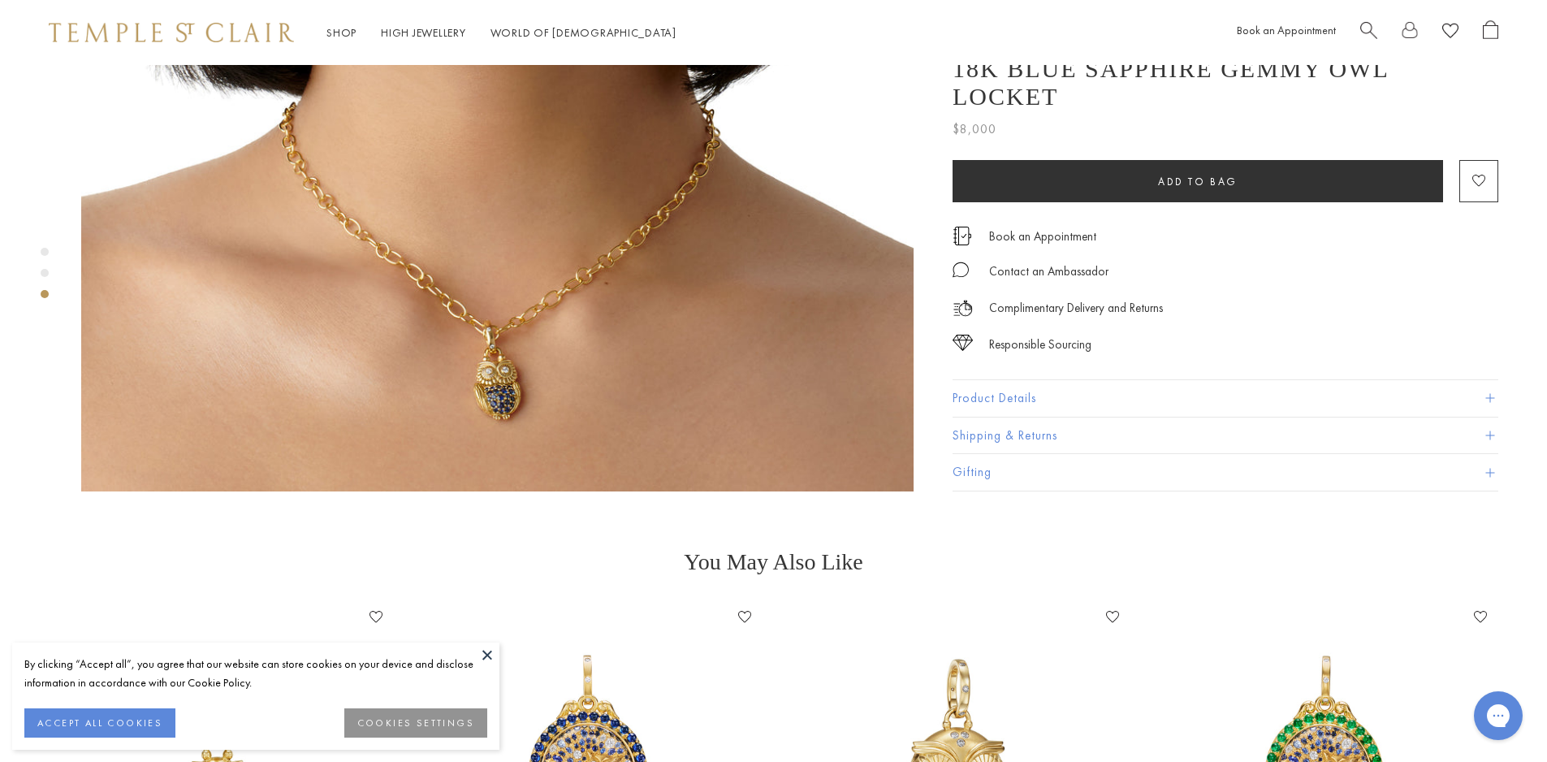
scroll to position [2111, 0]
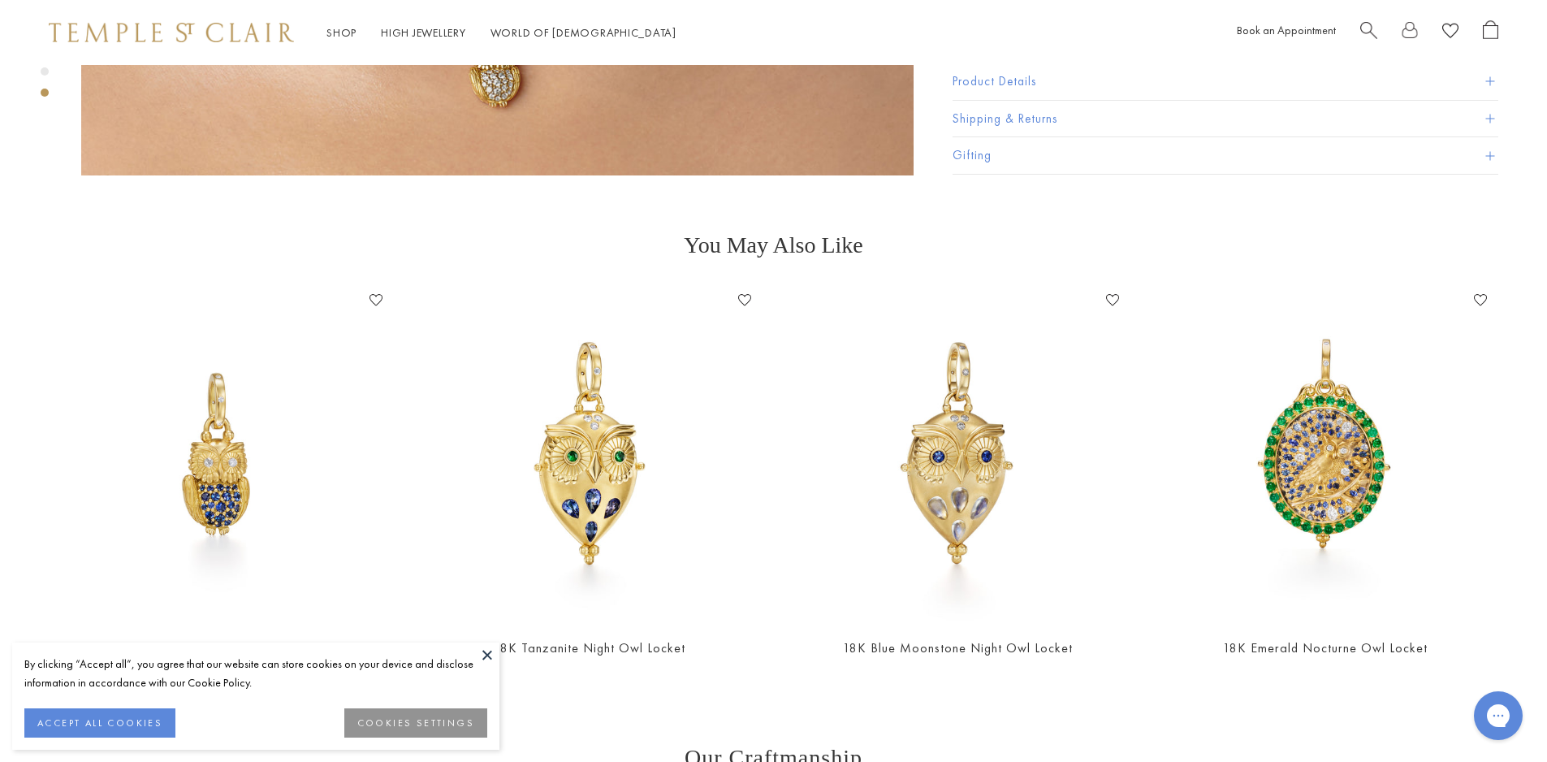
click at [481, 664] on button at bounding box center [487, 654] width 24 height 24
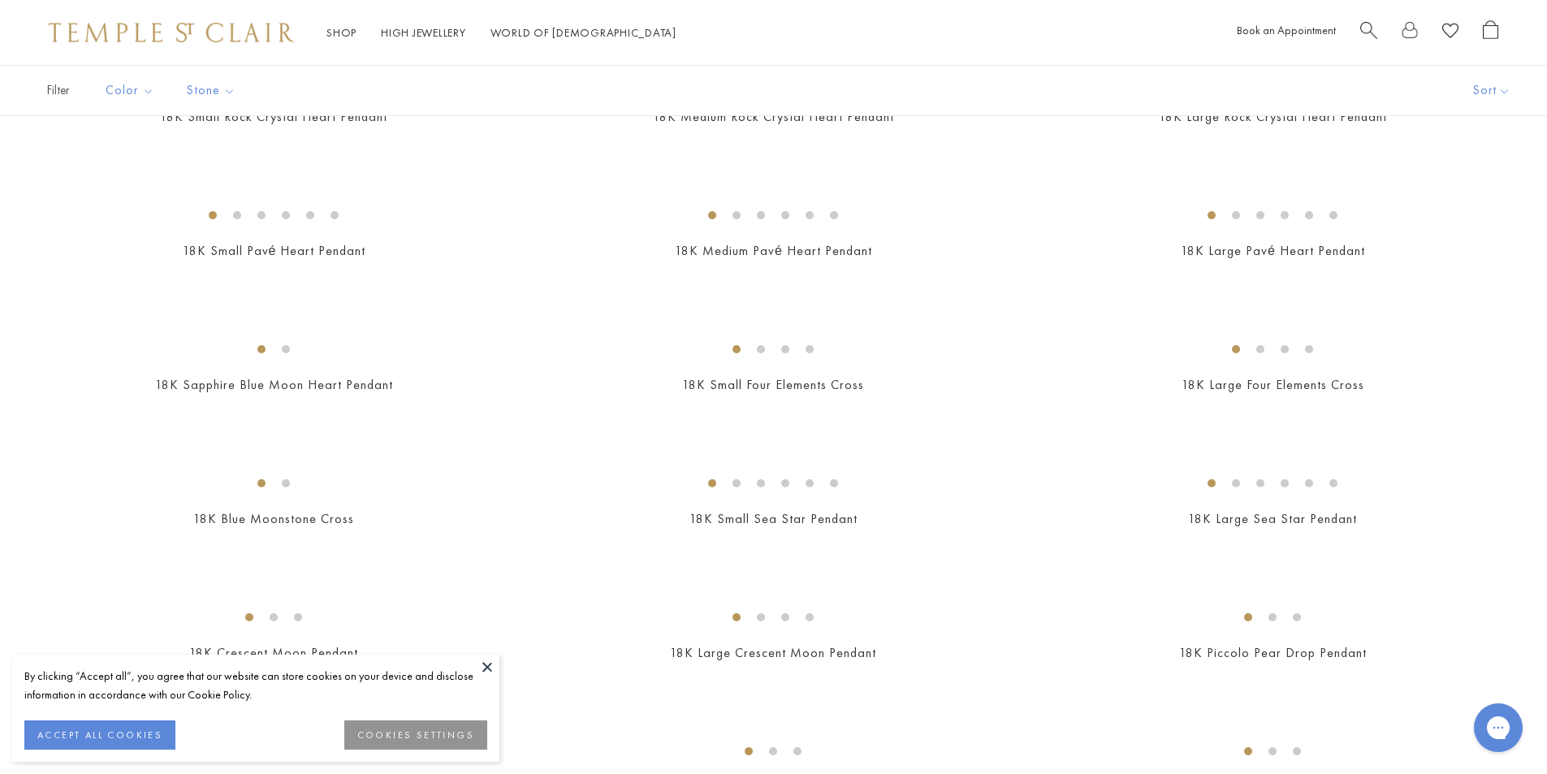
scroll to position [1380, 0]
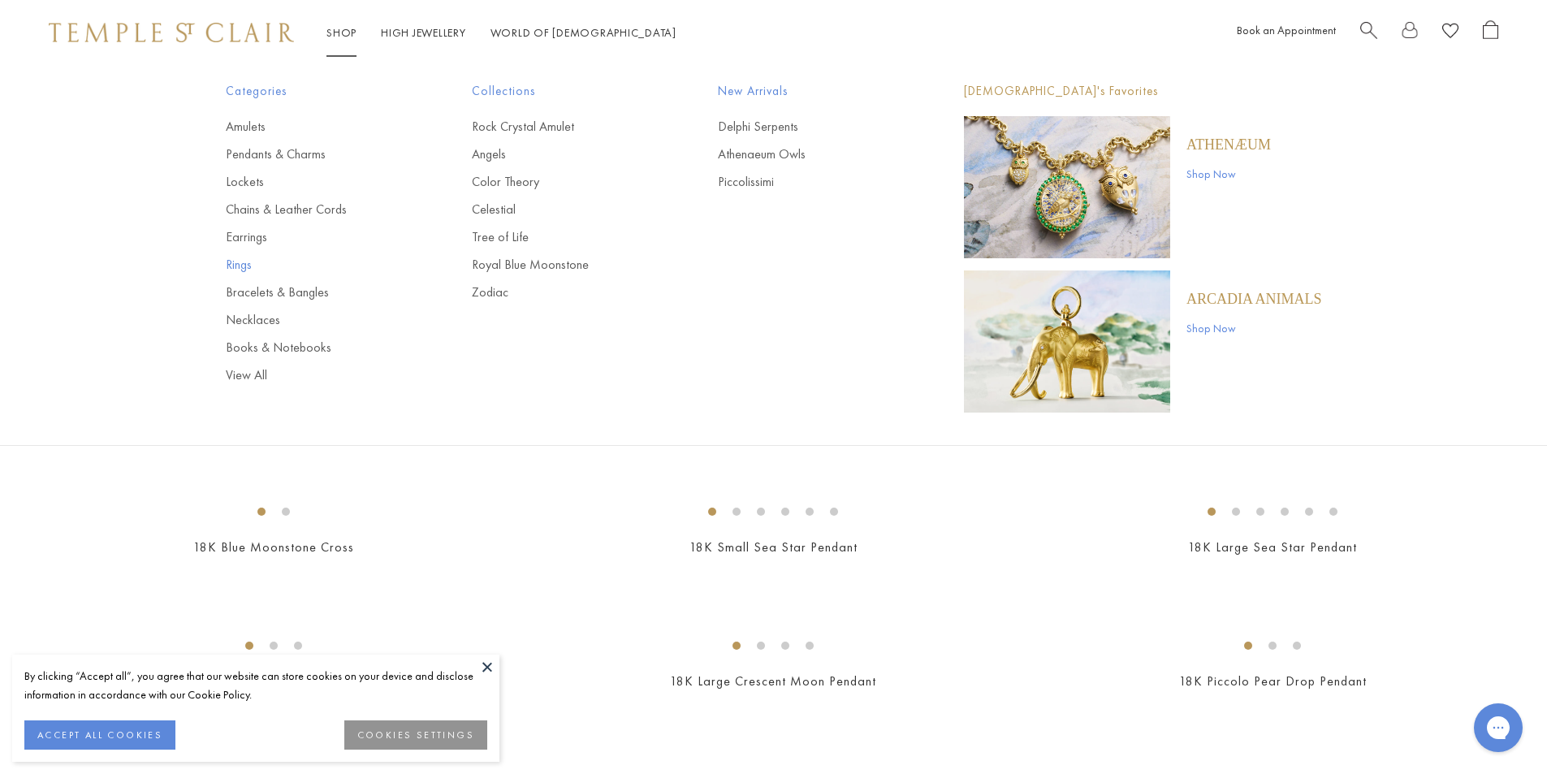
click at [244, 265] on link "Rings" at bounding box center [316, 265] width 181 height 18
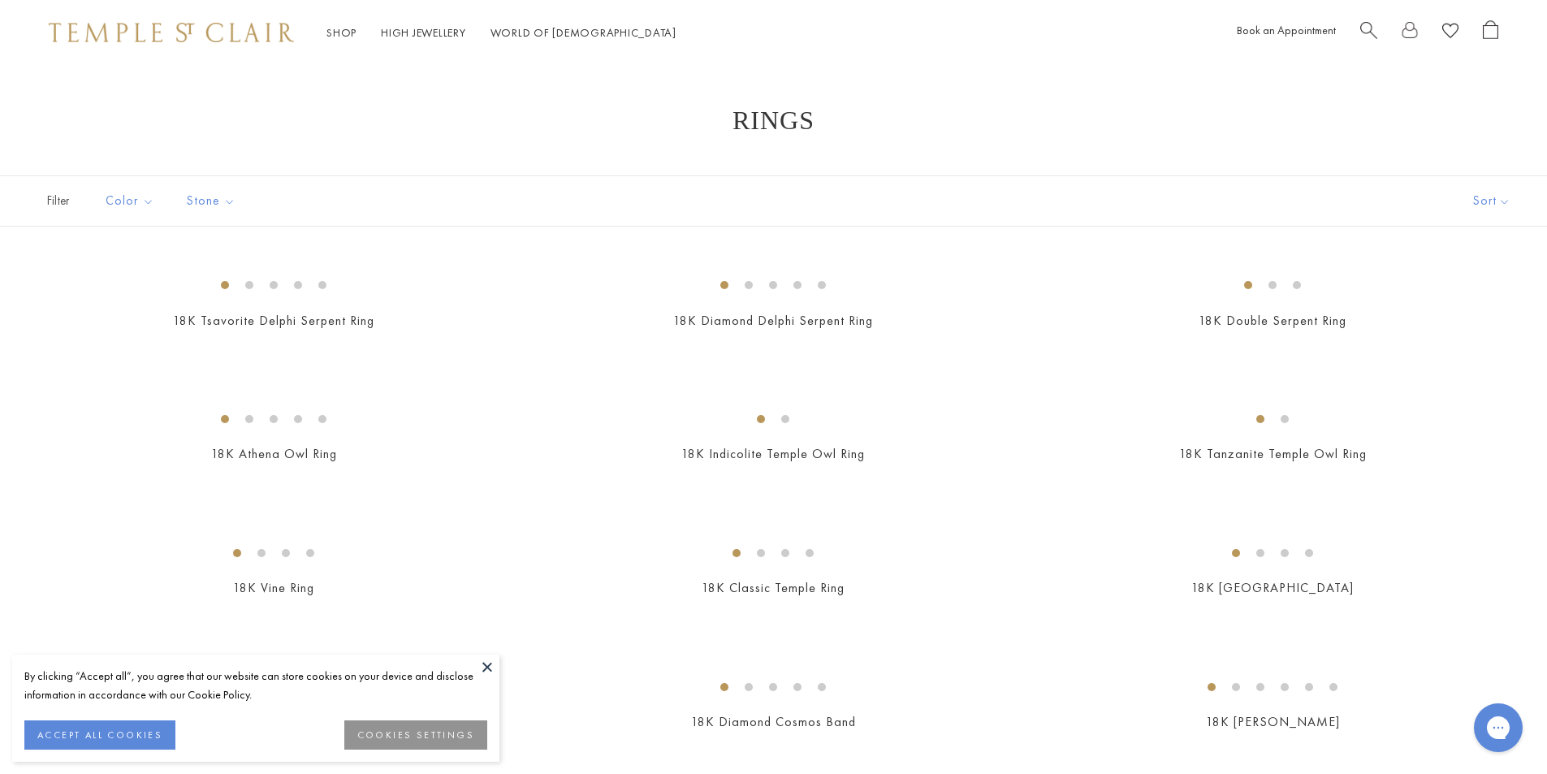
click at [484, 664] on button at bounding box center [487, 666] width 24 height 24
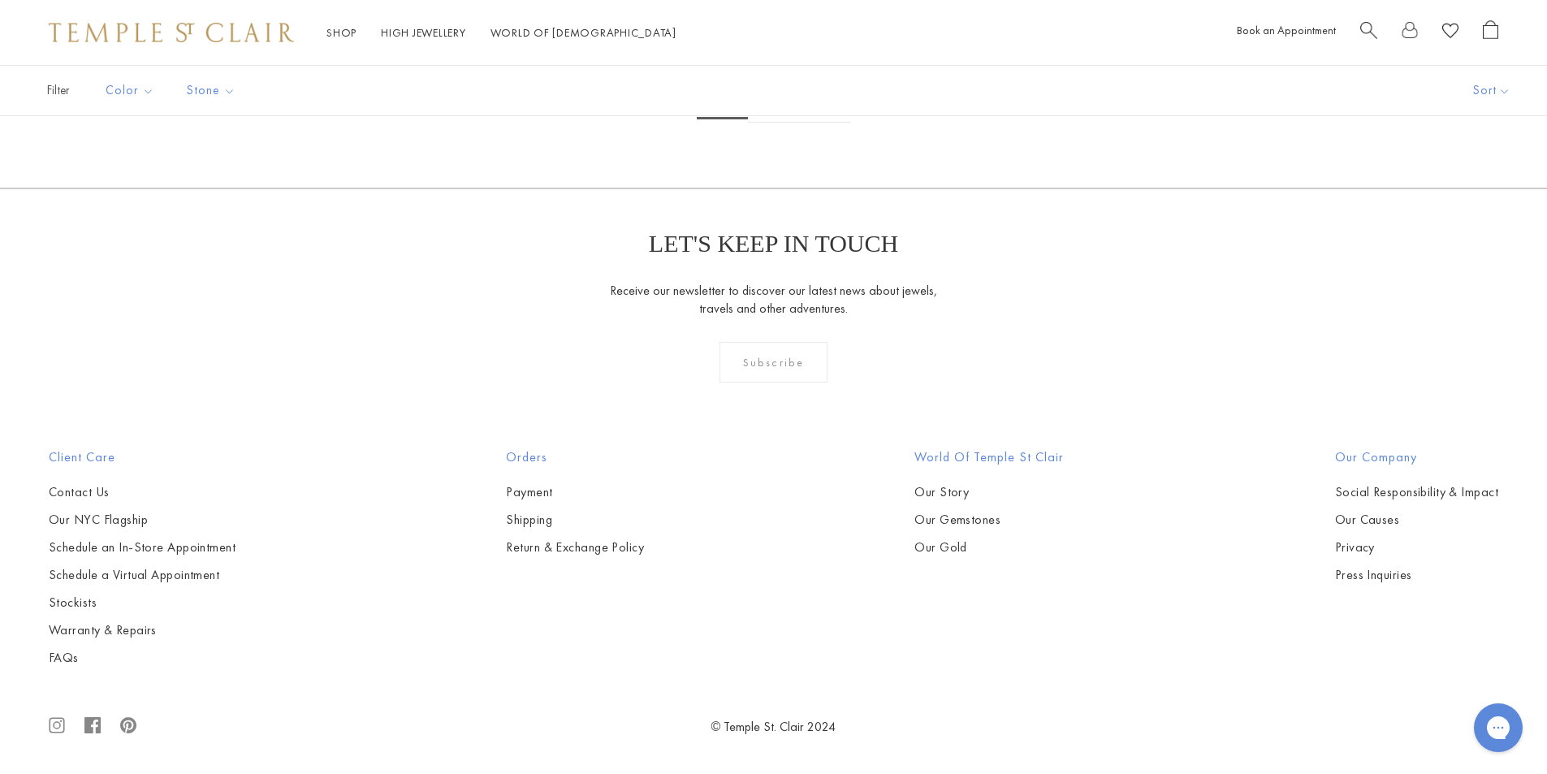
scroll to position [3491, 0]
click at [0, 0] on img at bounding box center [0, 0] width 0 height 0
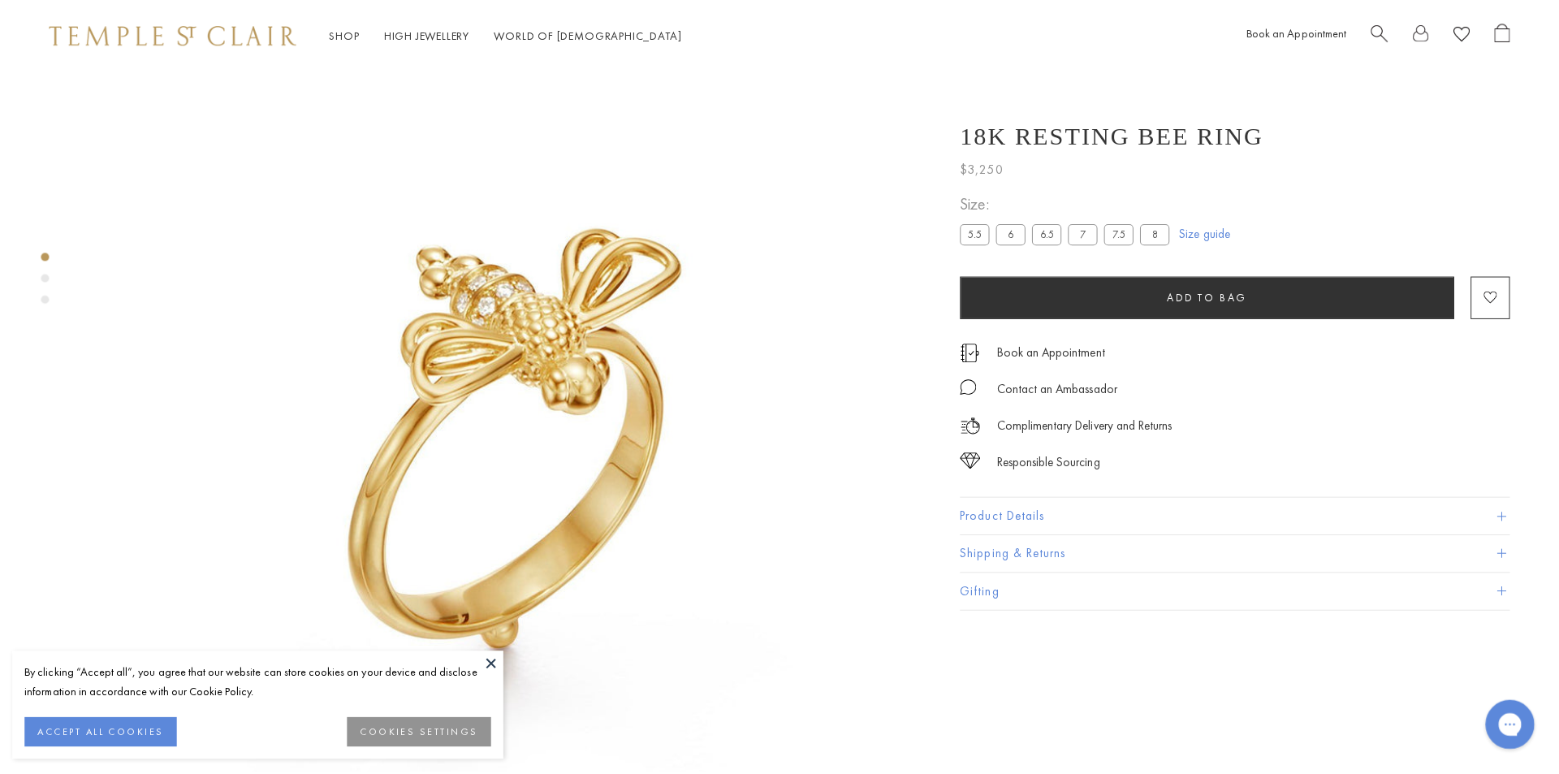
scroll to position [162, 0]
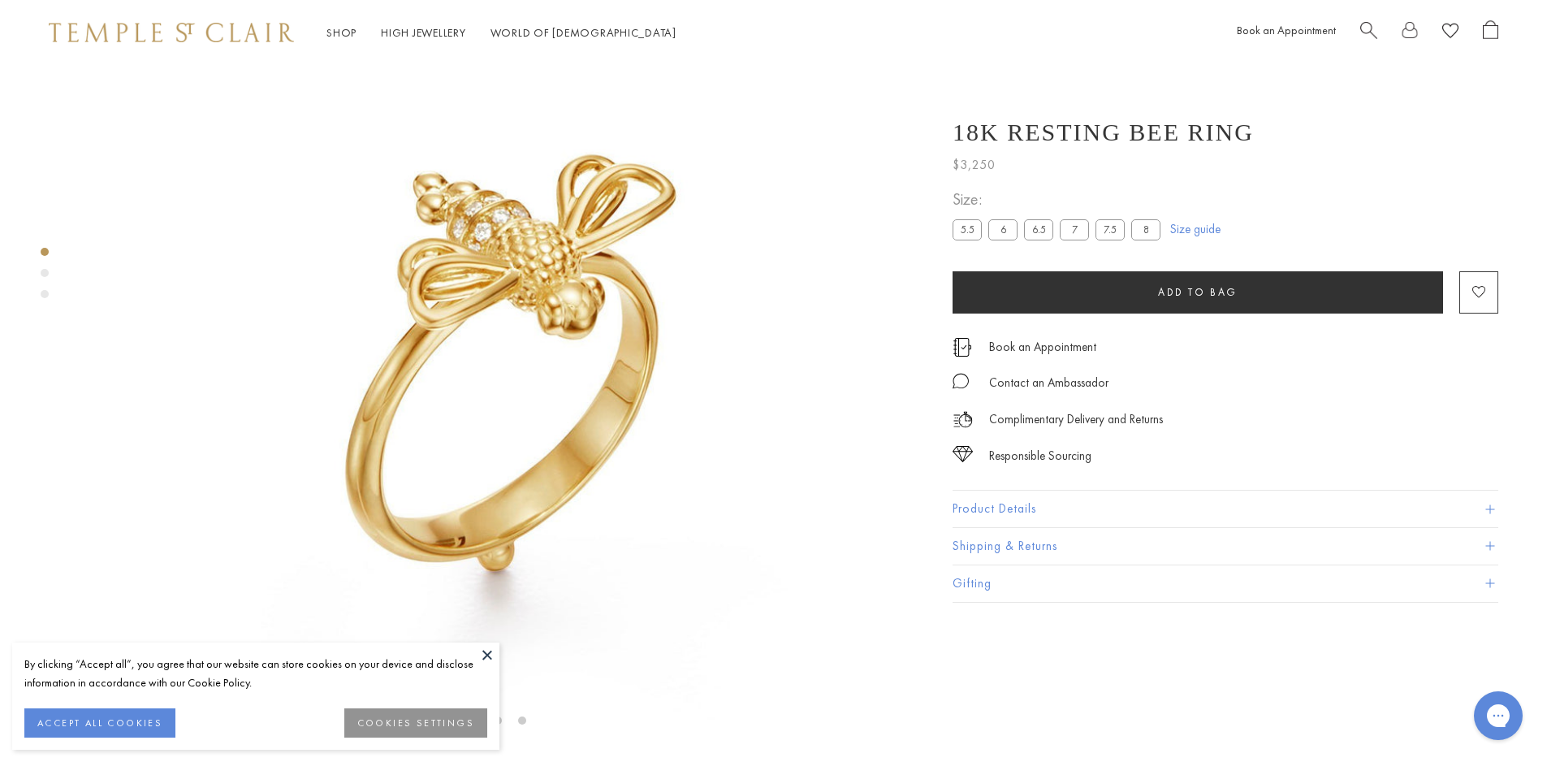
click at [481, 653] on button at bounding box center [487, 654] width 24 height 24
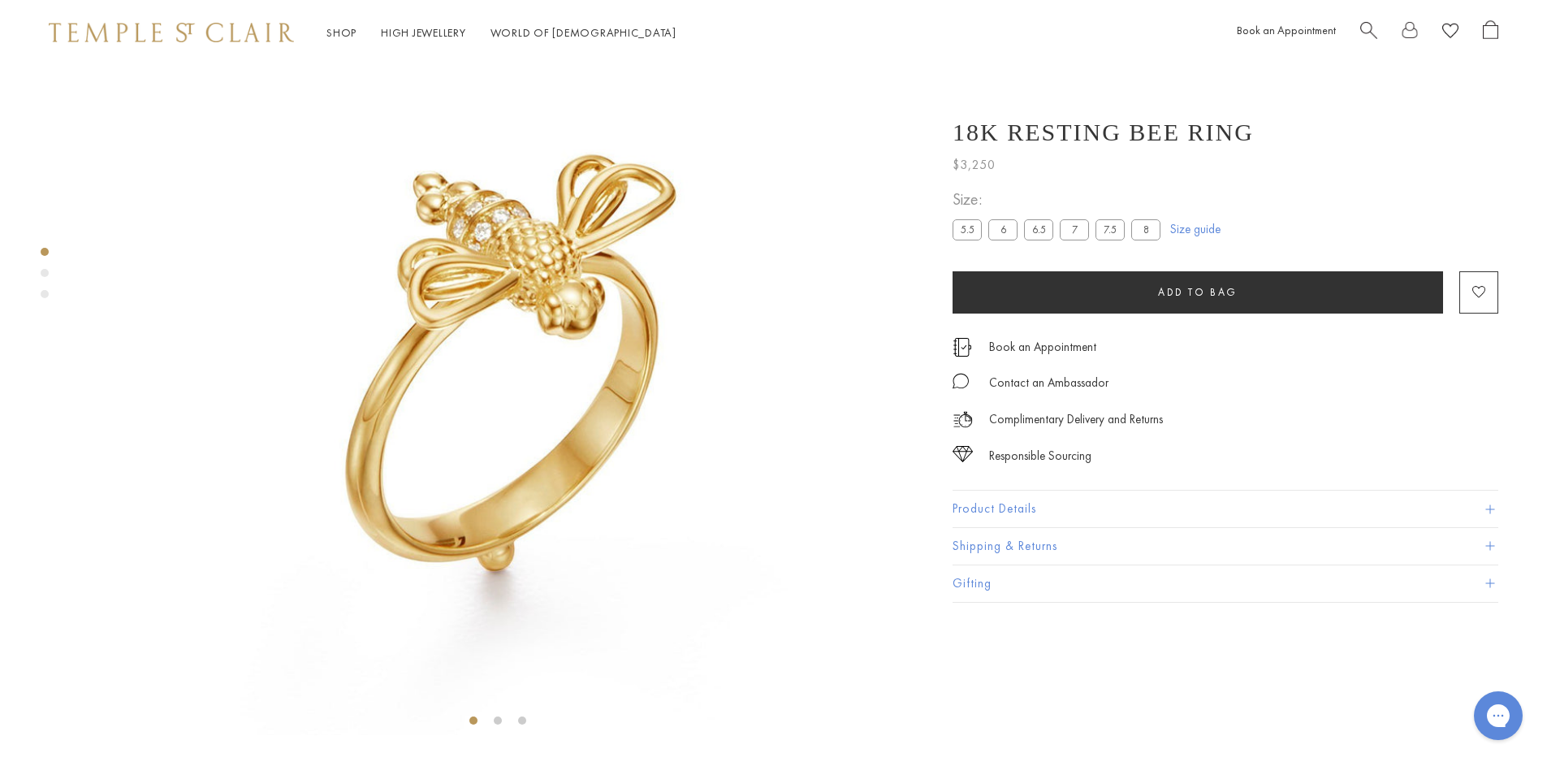
click at [1374, 24] on span "Search" at bounding box center [1368, 28] width 17 height 17
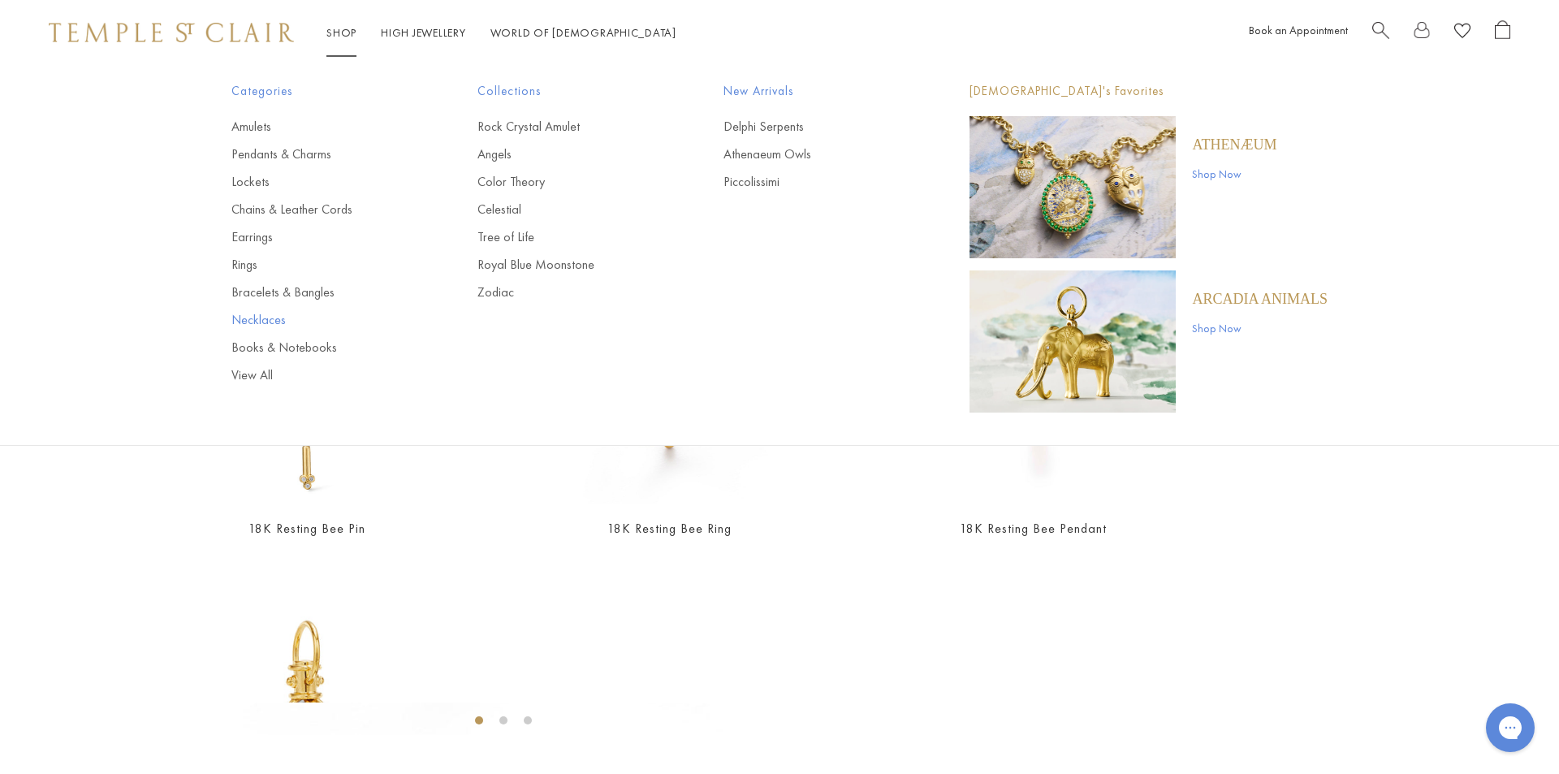
type input "**"
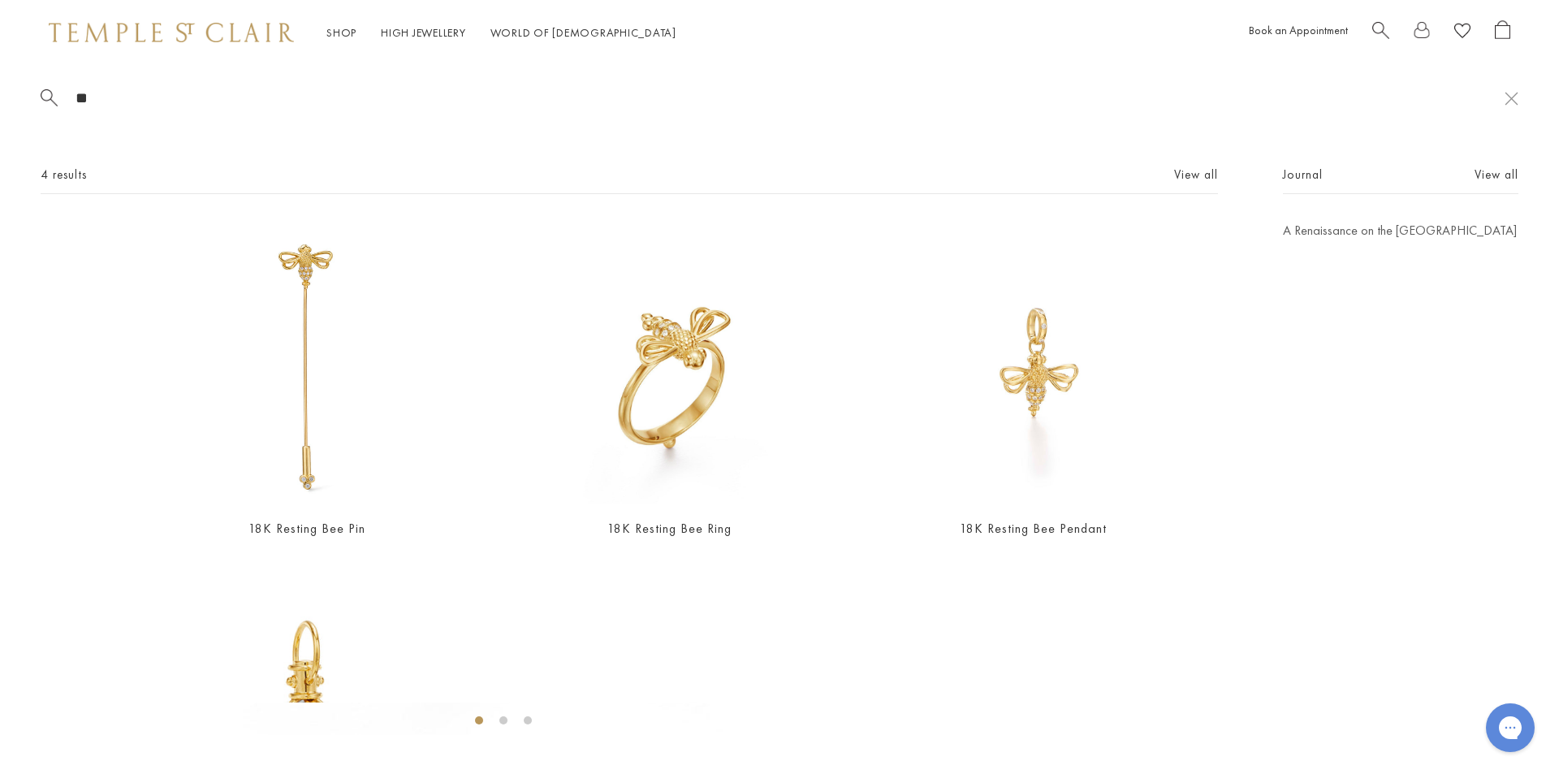
click at [266, 321] on link "Necklaces" at bounding box center [321, 320] width 181 height 18
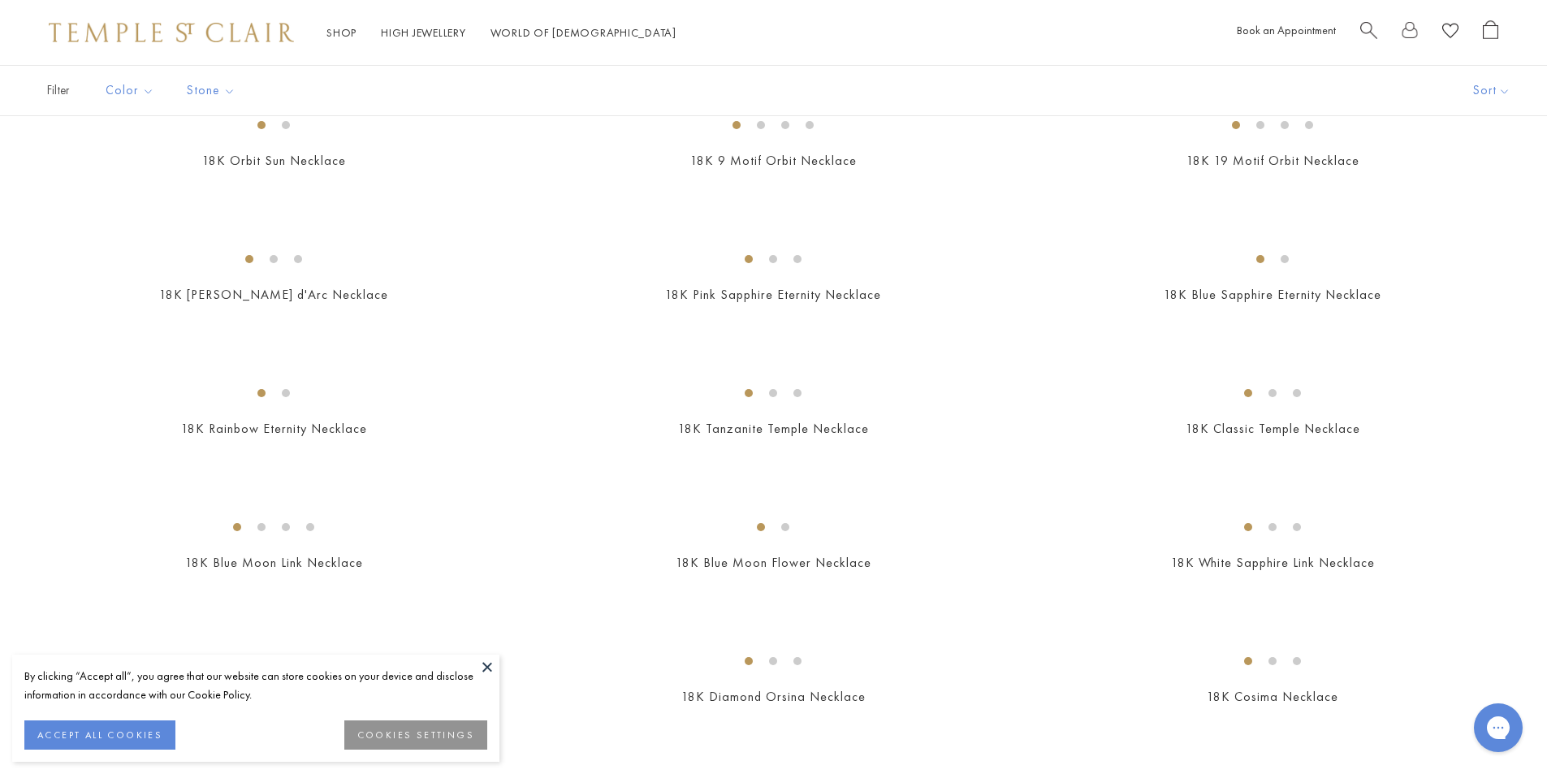
scroll to position [1055, 0]
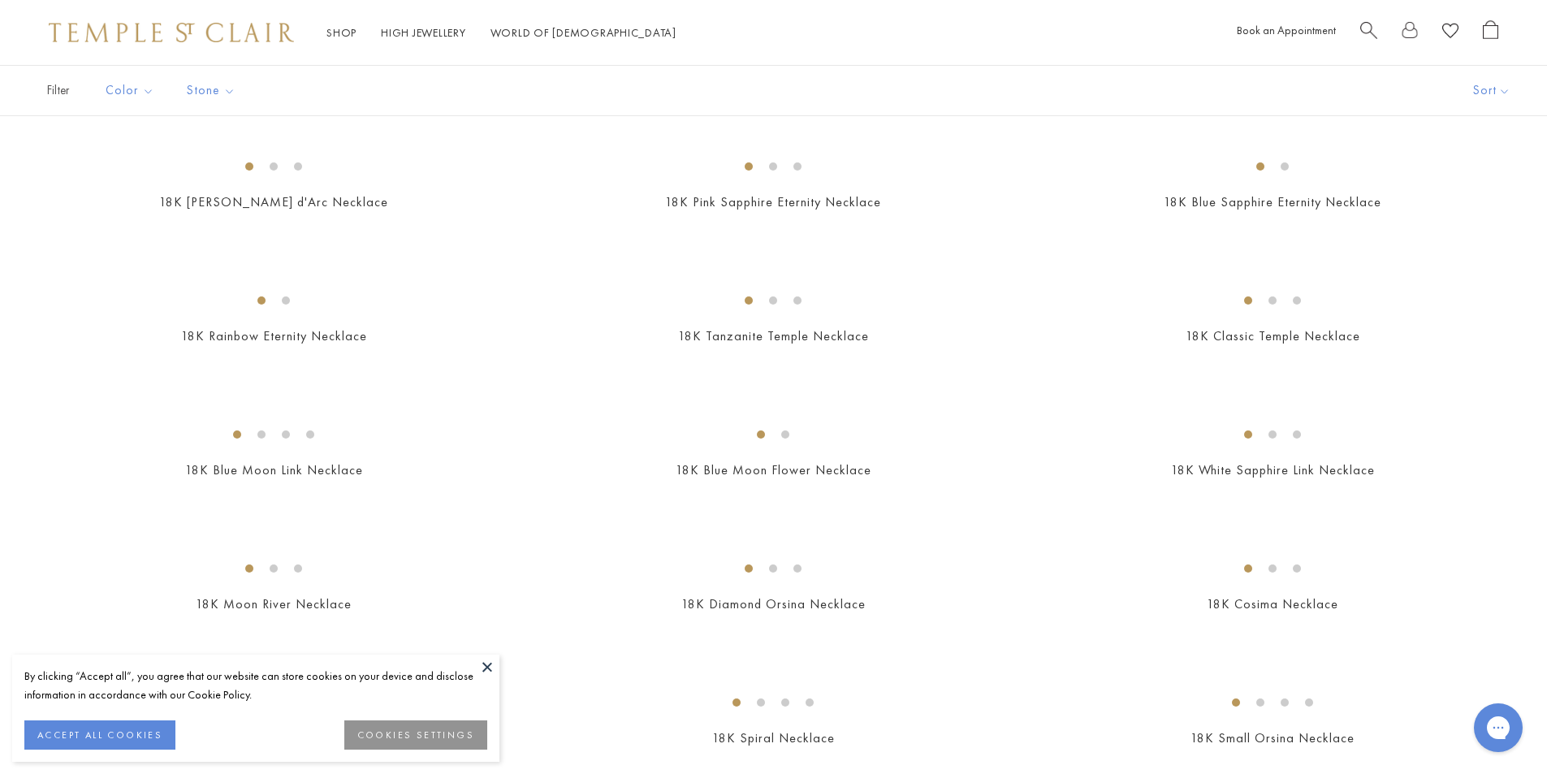
click at [485, 663] on button at bounding box center [487, 666] width 24 height 24
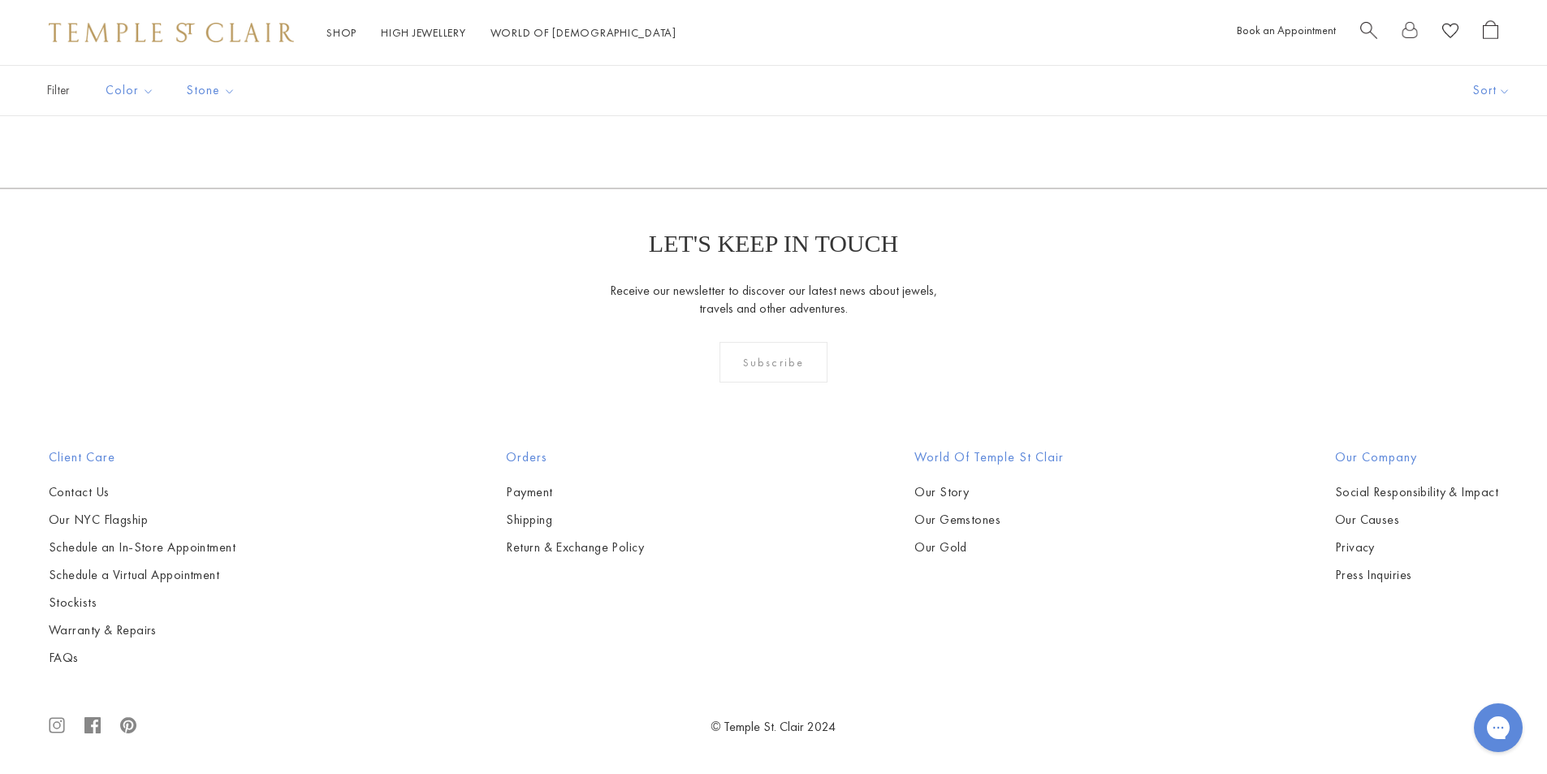
scroll to position [4709, 0]
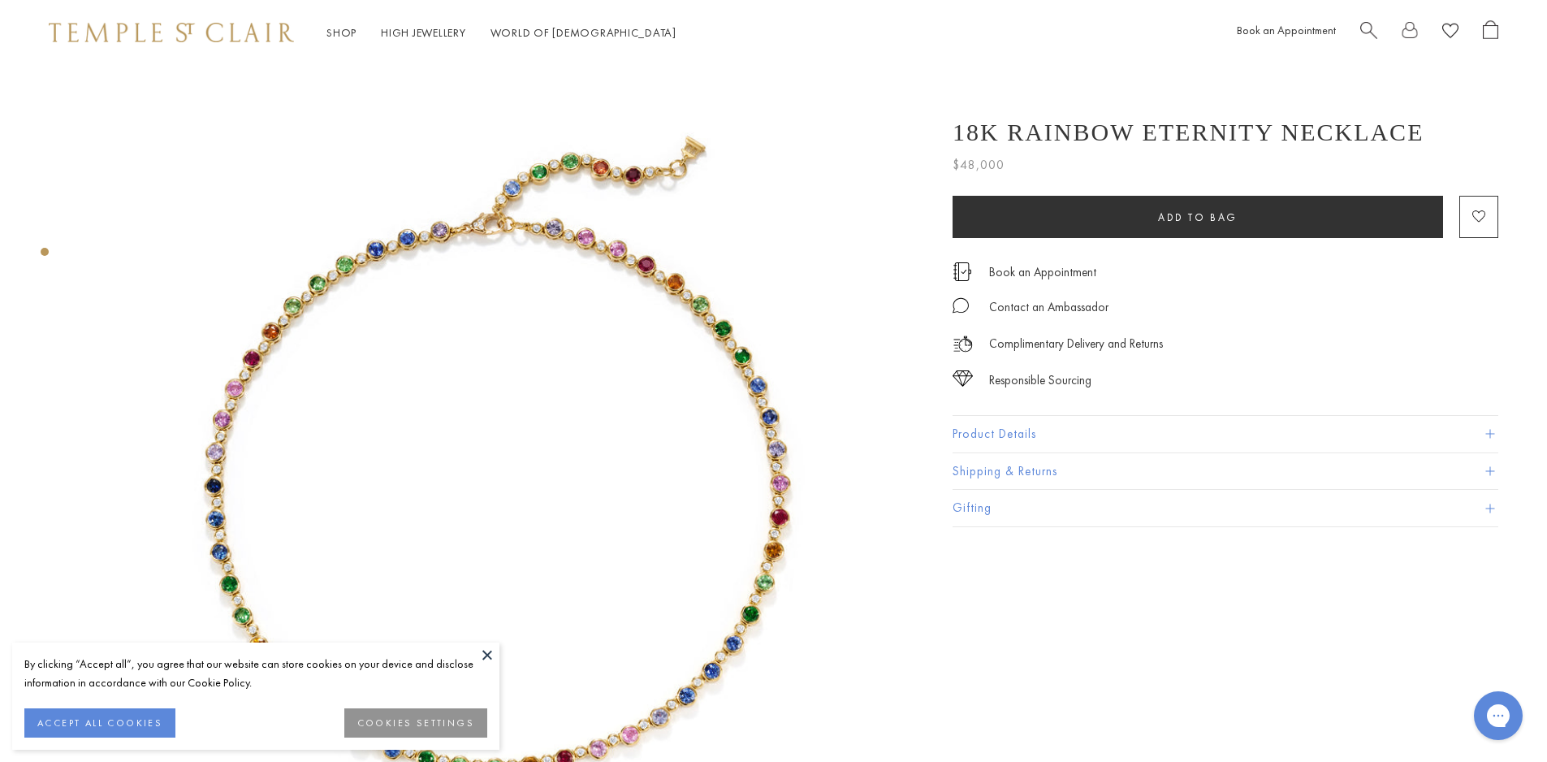
click at [1114, 438] on button "Product Details" at bounding box center [1225, 434] width 546 height 37
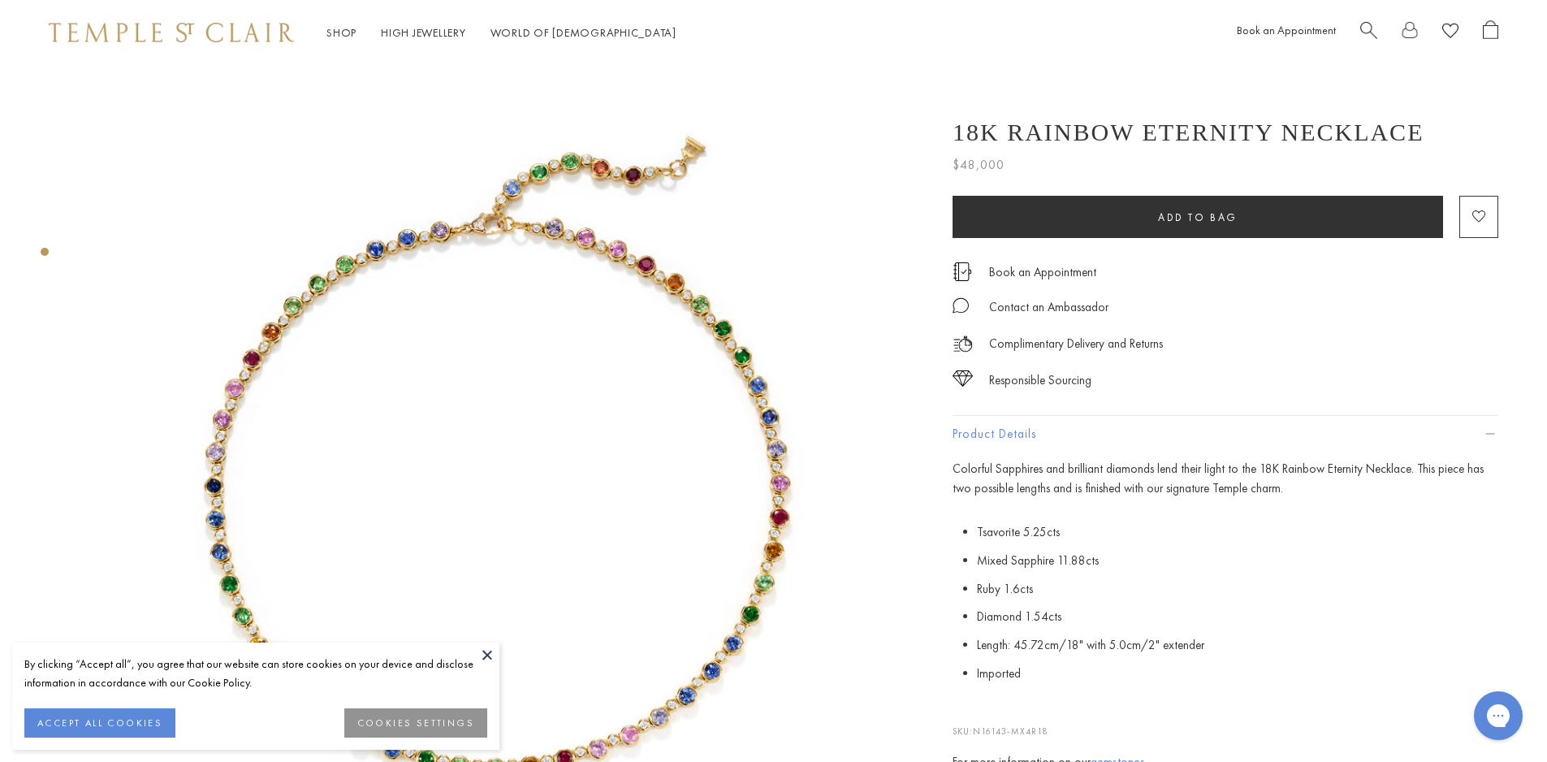
click at [1383, 120] on div "18K Rainbow Eternity Necklace $48,000 Colorful Sapphires and brilliant diamonds…" at bounding box center [1225, 138] width 546 height 73
drag, startPoint x: 1382, startPoint y: 129, endPoint x: 1372, endPoint y: 127, distance: 9.9
click at [1372, 127] on div "18K Rainbow Eternity Necklace" at bounding box center [1225, 133] width 546 height 28
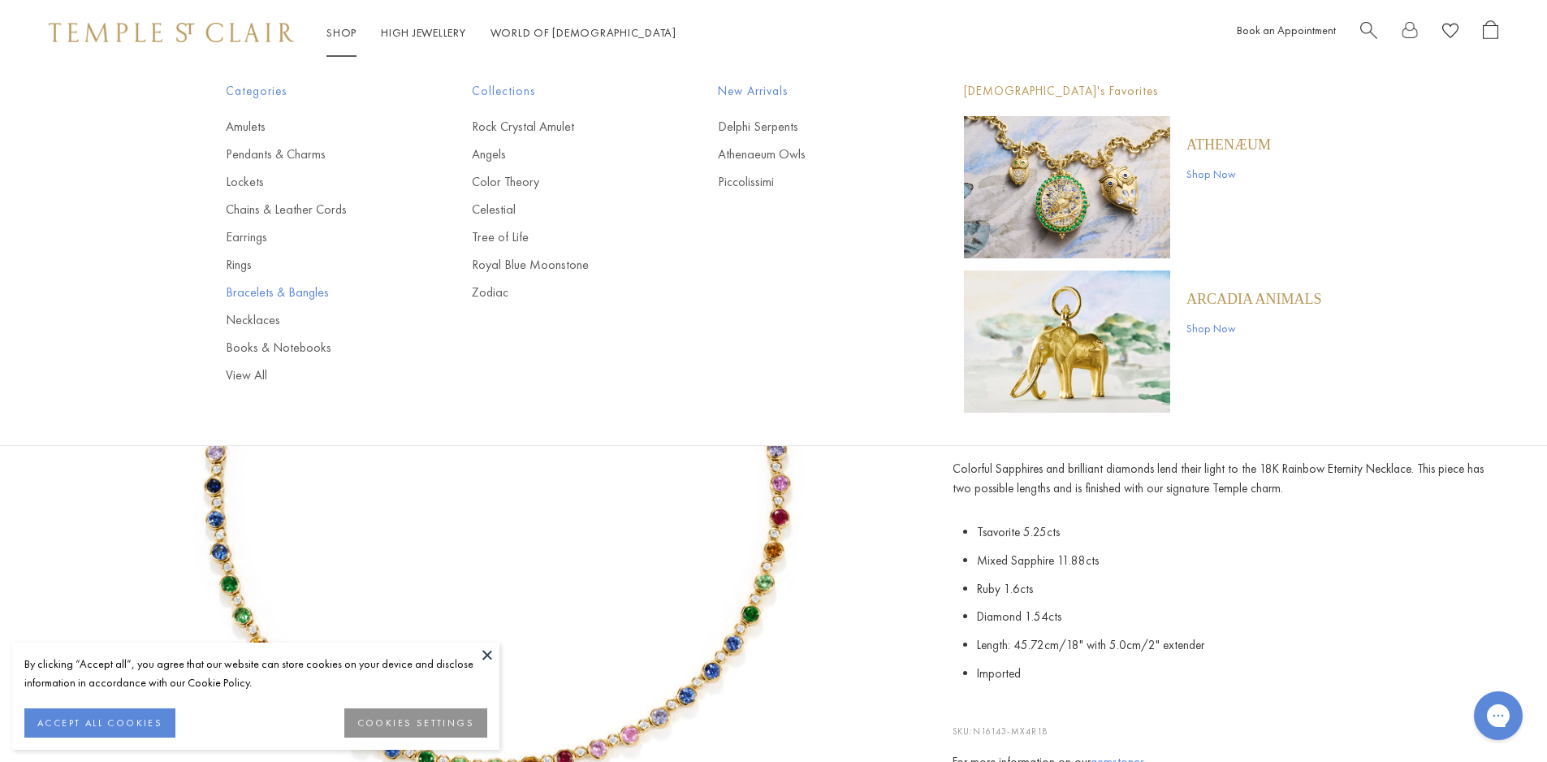
click at [244, 287] on link "Bracelets & Bangles" at bounding box center [316, 292] width 181 height 18
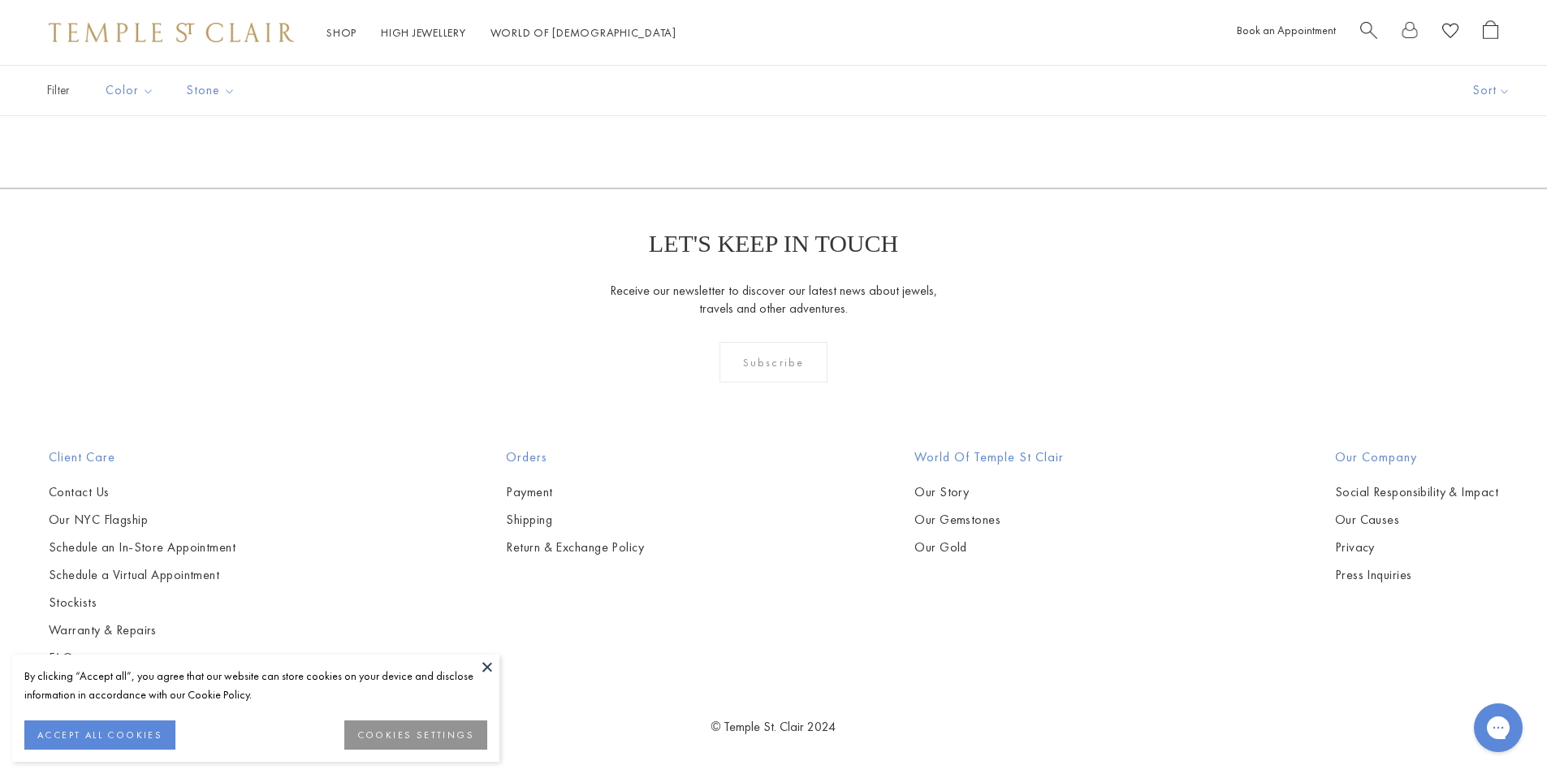
scroll to position [4303, 0]
click at [0, 0] on img at bounding box center [0, 0] width 0 height 0
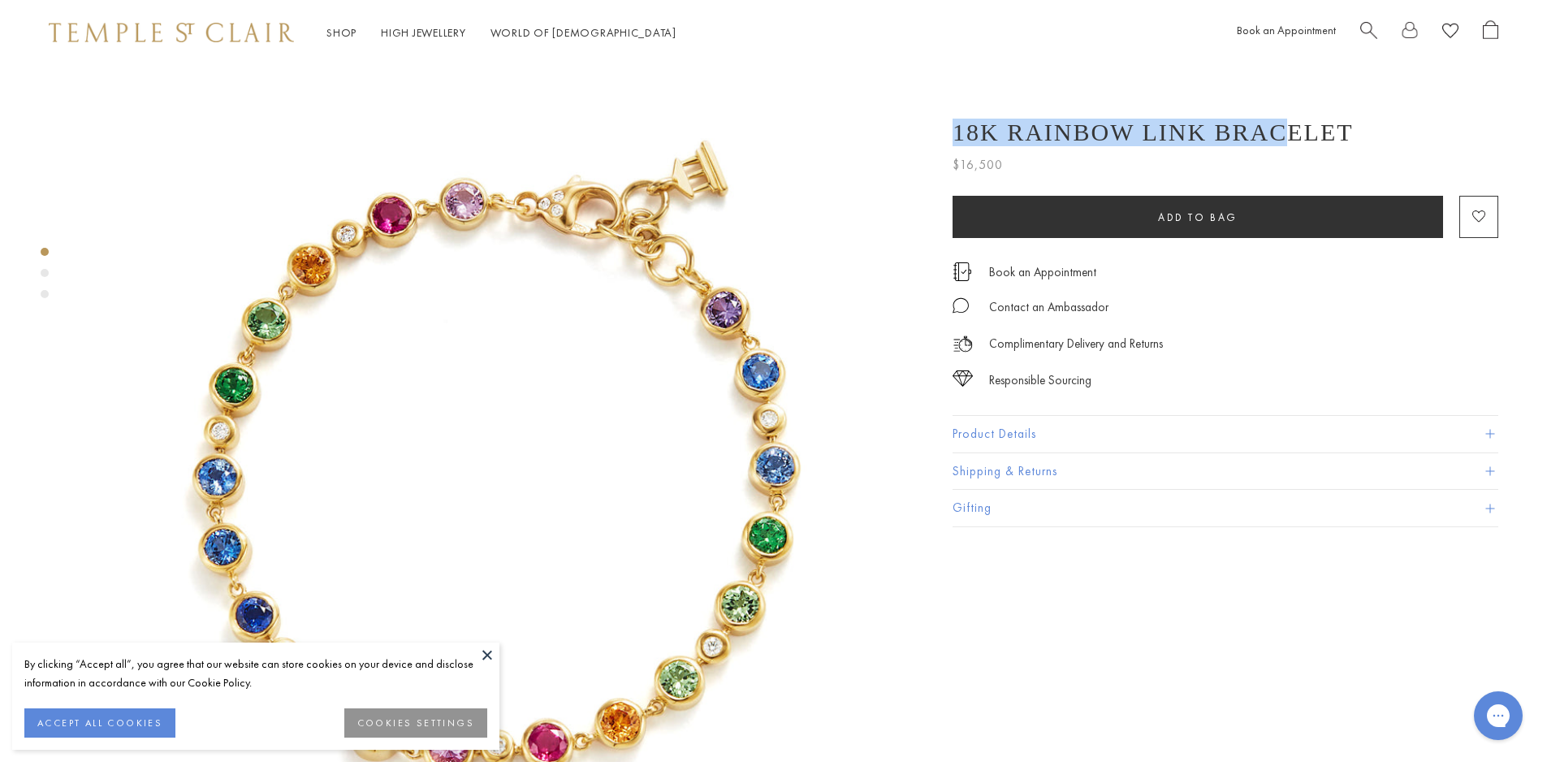
drag, startPoint x: 1299, startPoint y: 137, endPoint x: 1240, endPoint y: 127, distance: 60.1
click at [1240, 127] on div "18K Rainbow Link Bracelet" at bounding box center [1225, 133] width 546 height 28
click at [1349, 124] on div "18K Rainbow Link Bracelet" at bounding box center [1225, 133] width 546 height 28
drag, startPoint x: 1314, startPoint y: 124, endPoint x: 1315, endPoint y: 115, distance: 9.0
click at [1314, 114] on div "18K Rainbow Link Bracelet $16,500 Links of colored sapphires wrap a rainbow aro…" at bounding box center [1225, 138] width 546 height 73
